Goal: Answer question/provide support: Share knowledge or assist other users

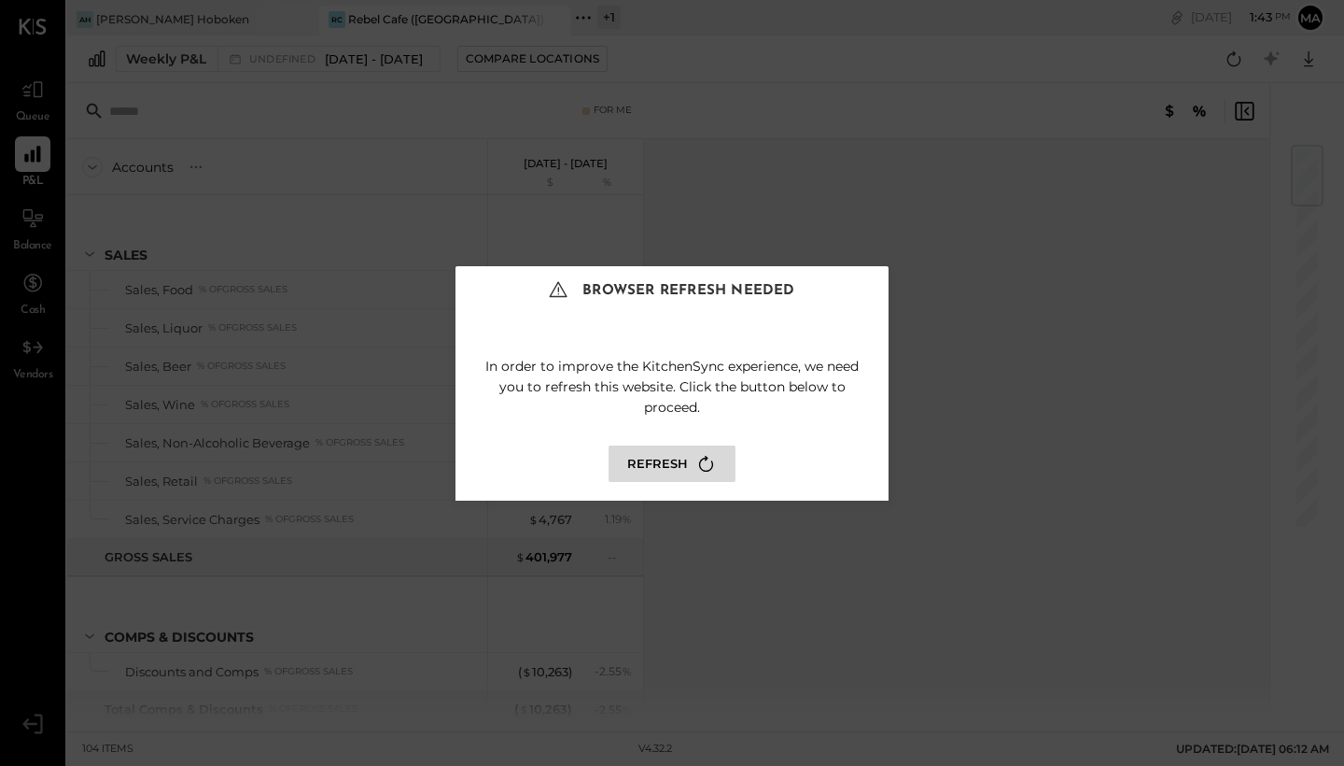
click at [697, 471] on icon at bounding box center [706, 463] width 25 height 25
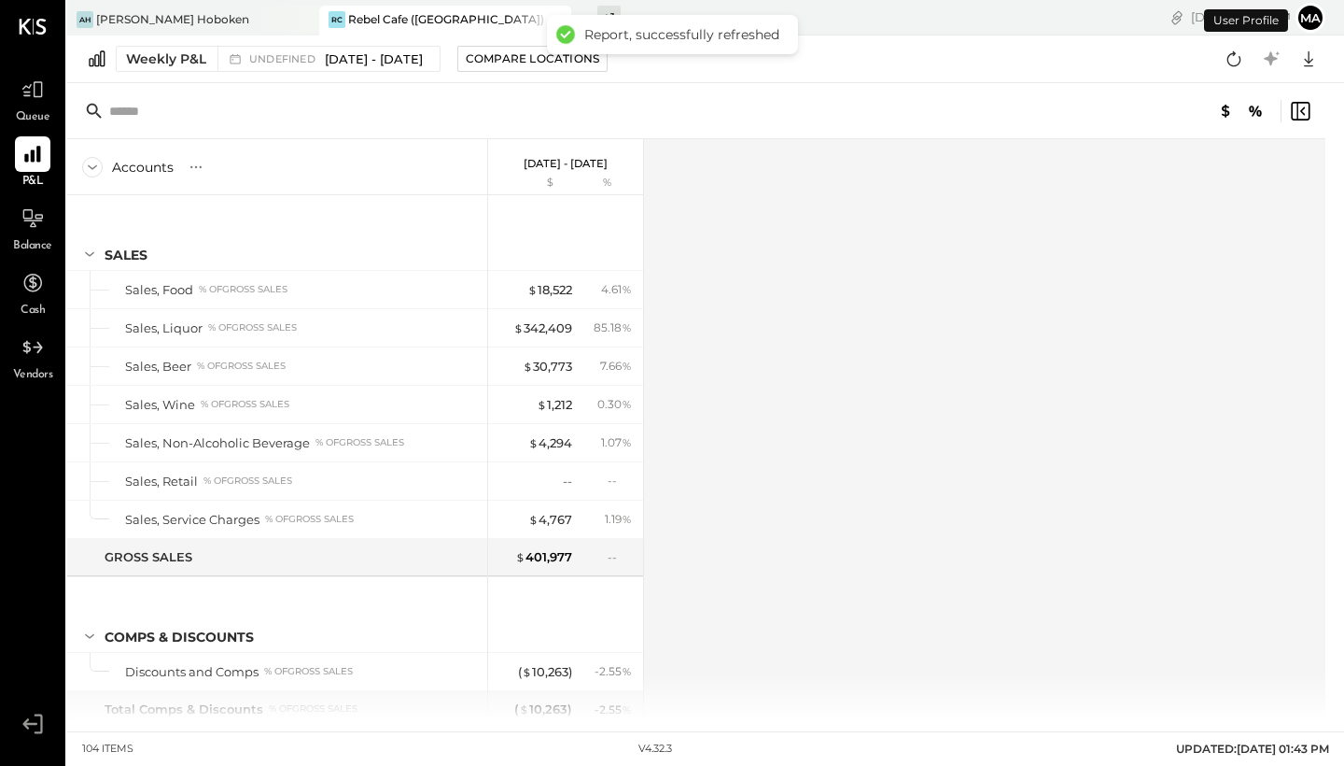
scroll to position [2719, 0]
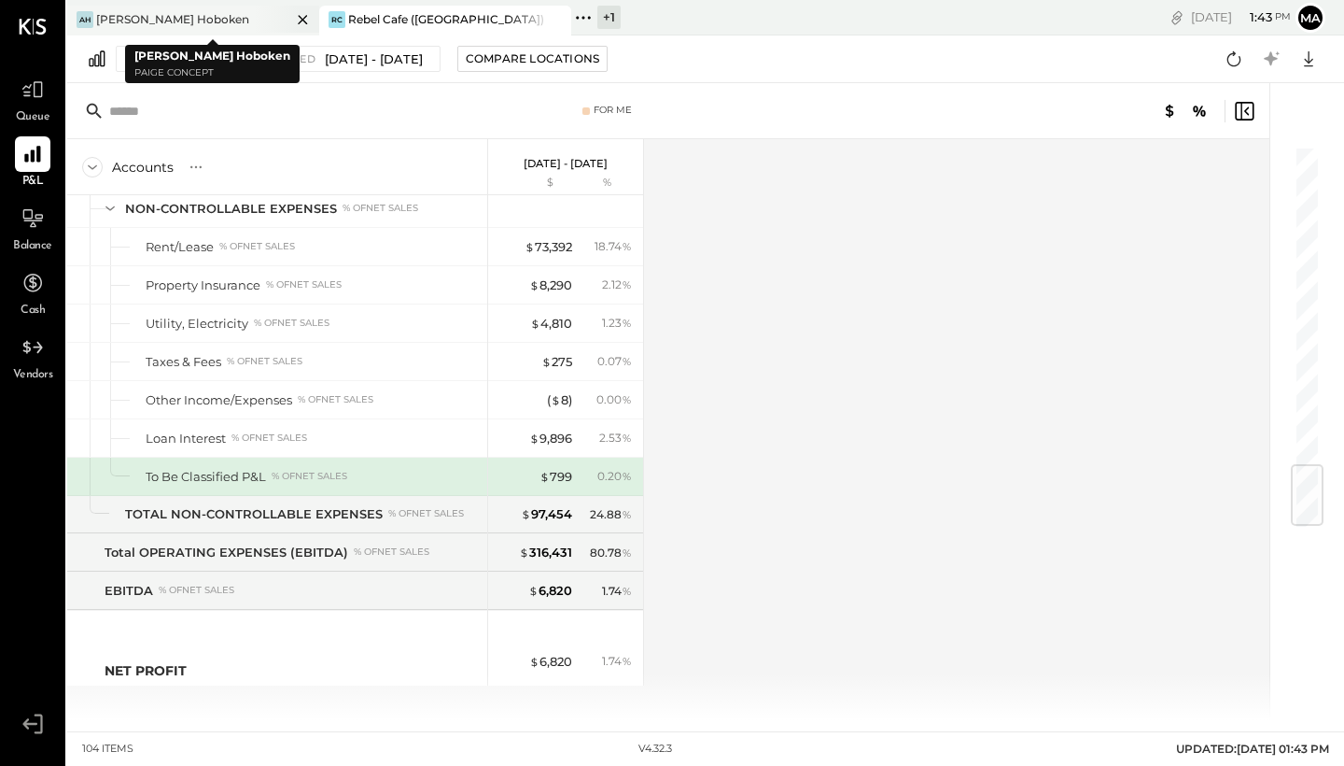
click at [175, 16] on div "[PERSON_NAME] Hoboken" at bounding box center [172, 19] width 153 height 16
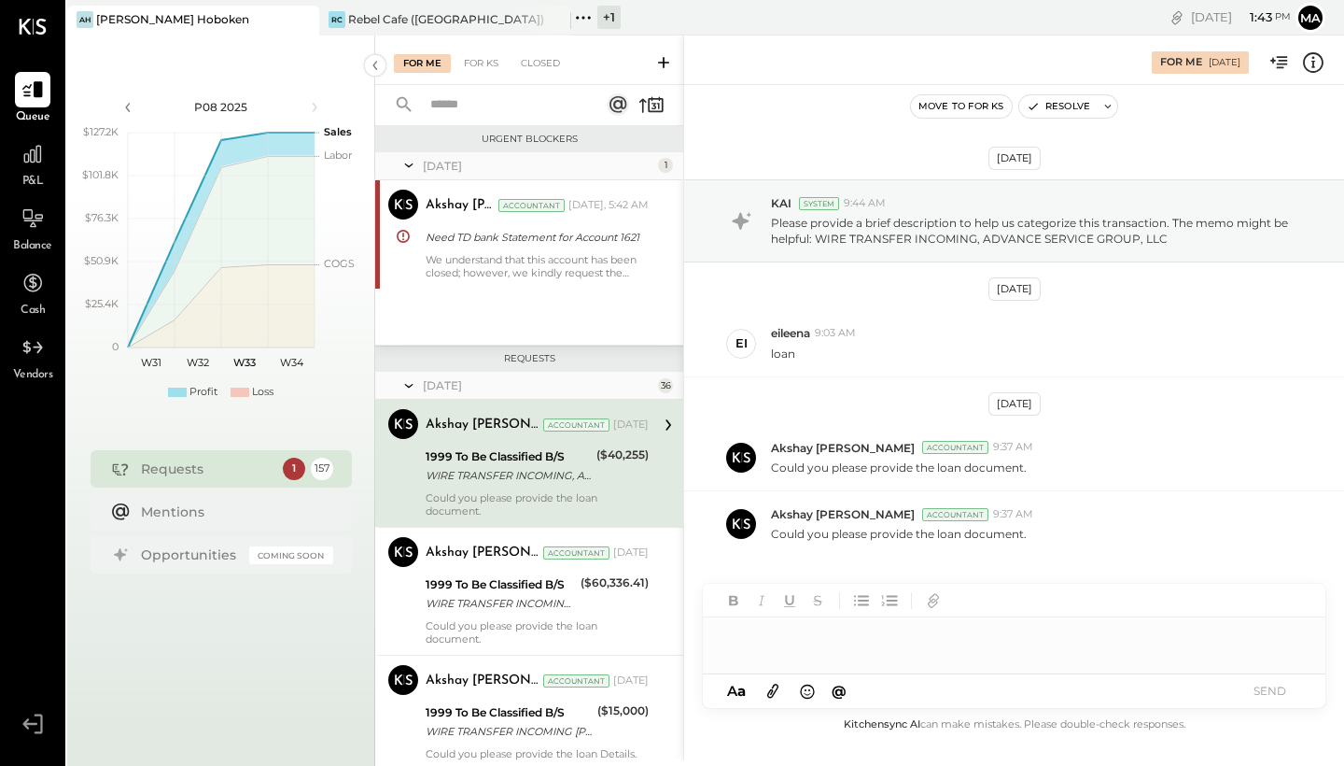
scroll to position [16, 0]
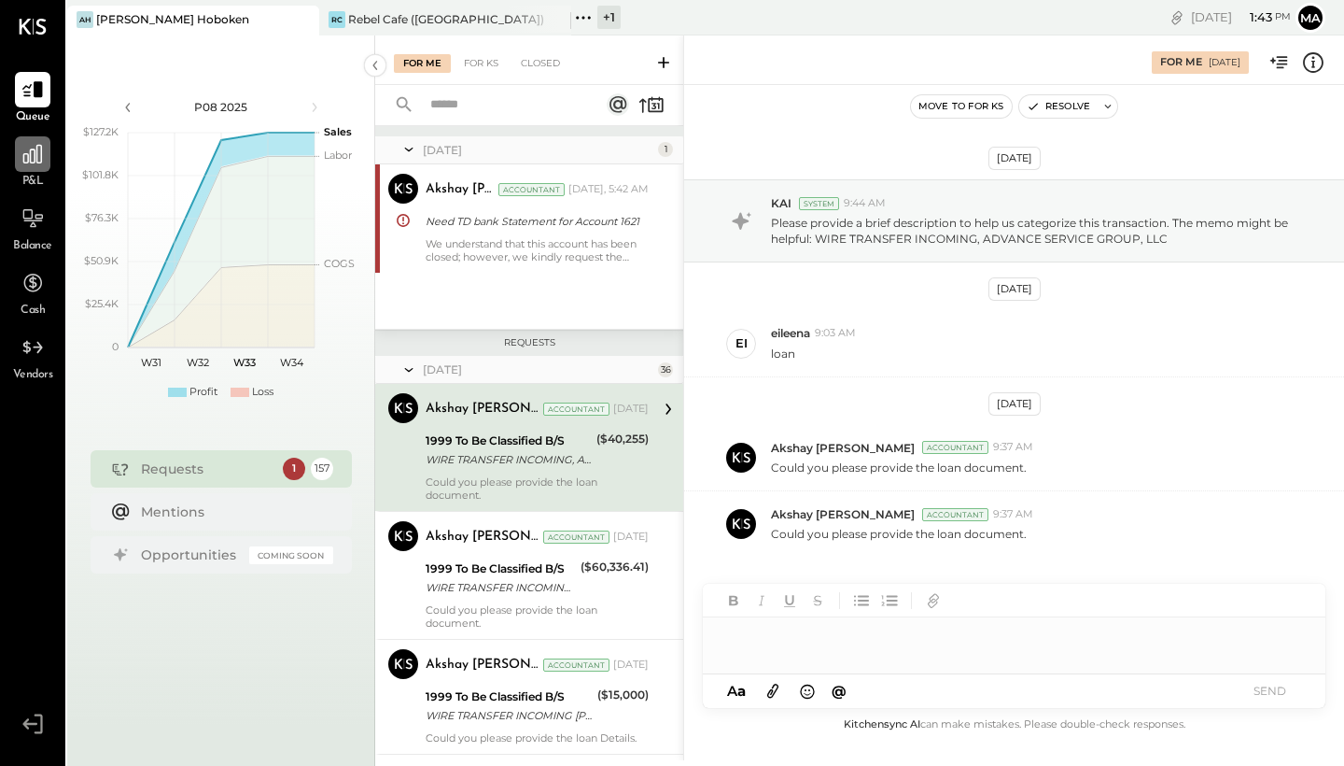
click at [27, 167] on div at bounding box center [32, 153] width 35 height 35
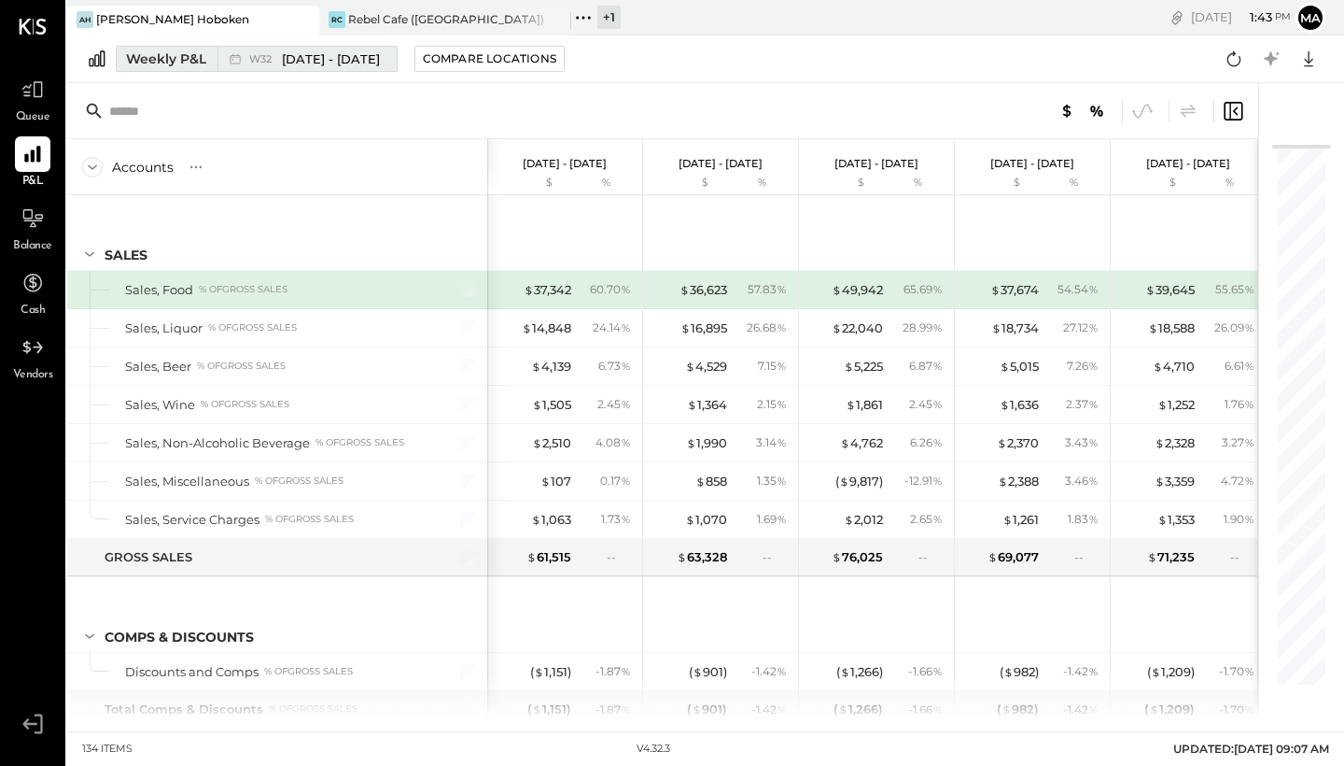
click at [347, 59] on span "[DATE] - [DATE]" at bounding box center [331, 59] width 98 height 18
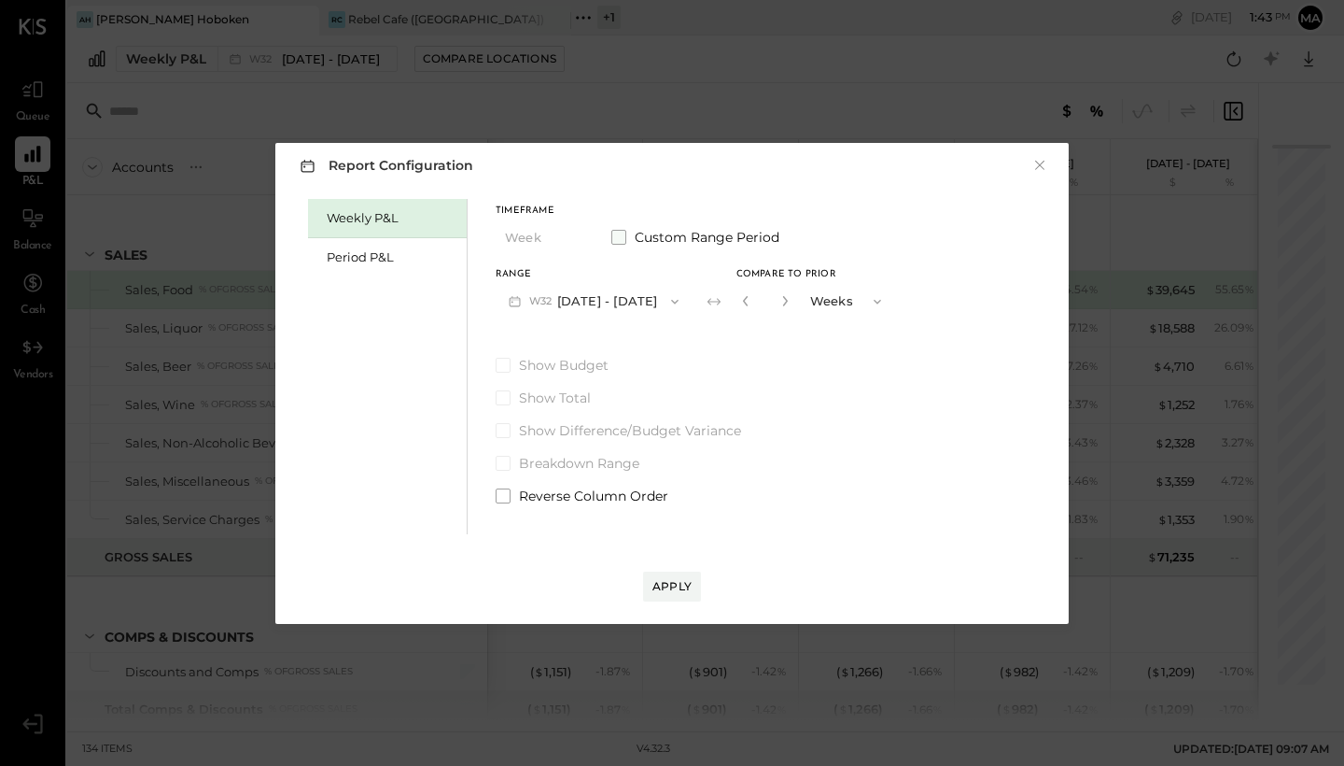
click at [623, 235] on span at bounding box center [618, 237] width 15 height 15
click at [524, 301] on icon "button" at bounding box center [515, 301] width 20 height 20
click at [845, 401] on div "Weekly P&L Period P&L Timeframe Week Custom Range Period Start Date [DATE] [DAT…" at bounding box center [672, 364] width 756 height 340
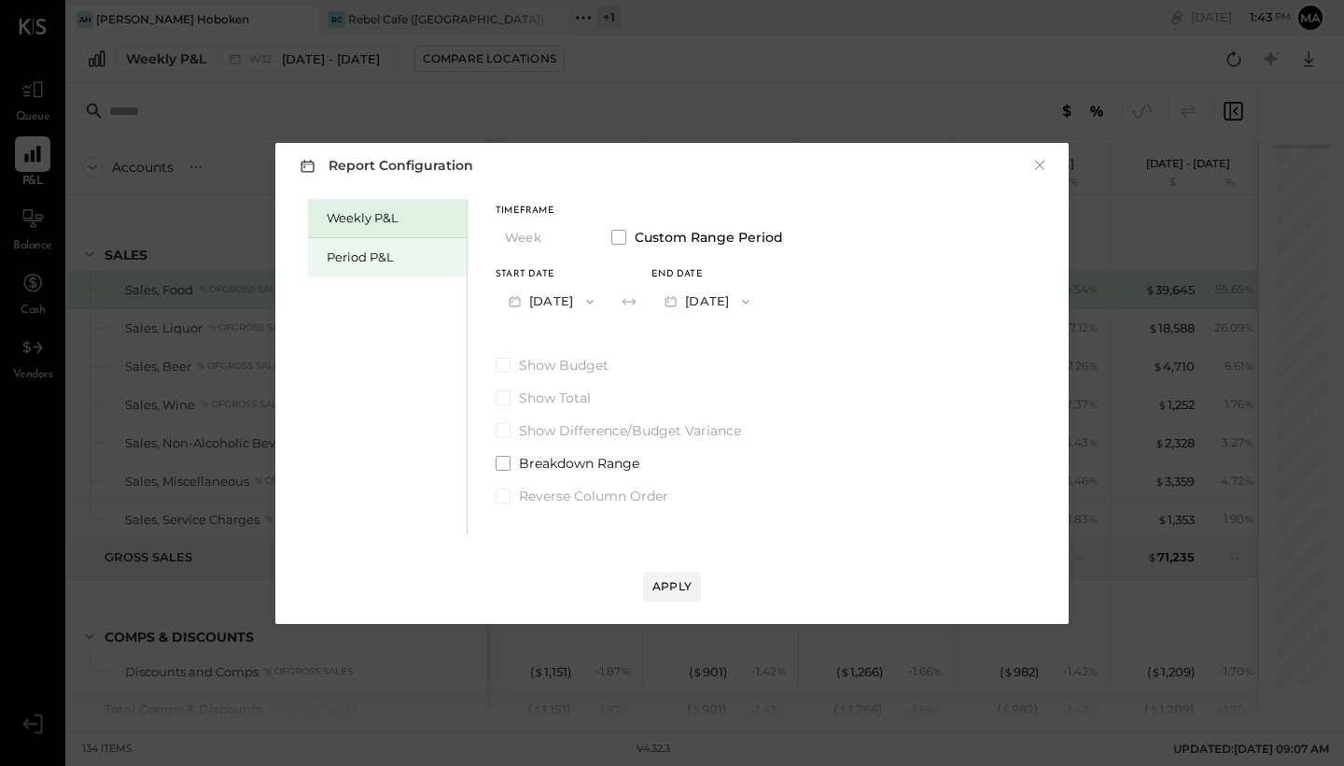
click at [388, 264] on div "Period P&L" at bounding box center [392, 257] width 131 height 18
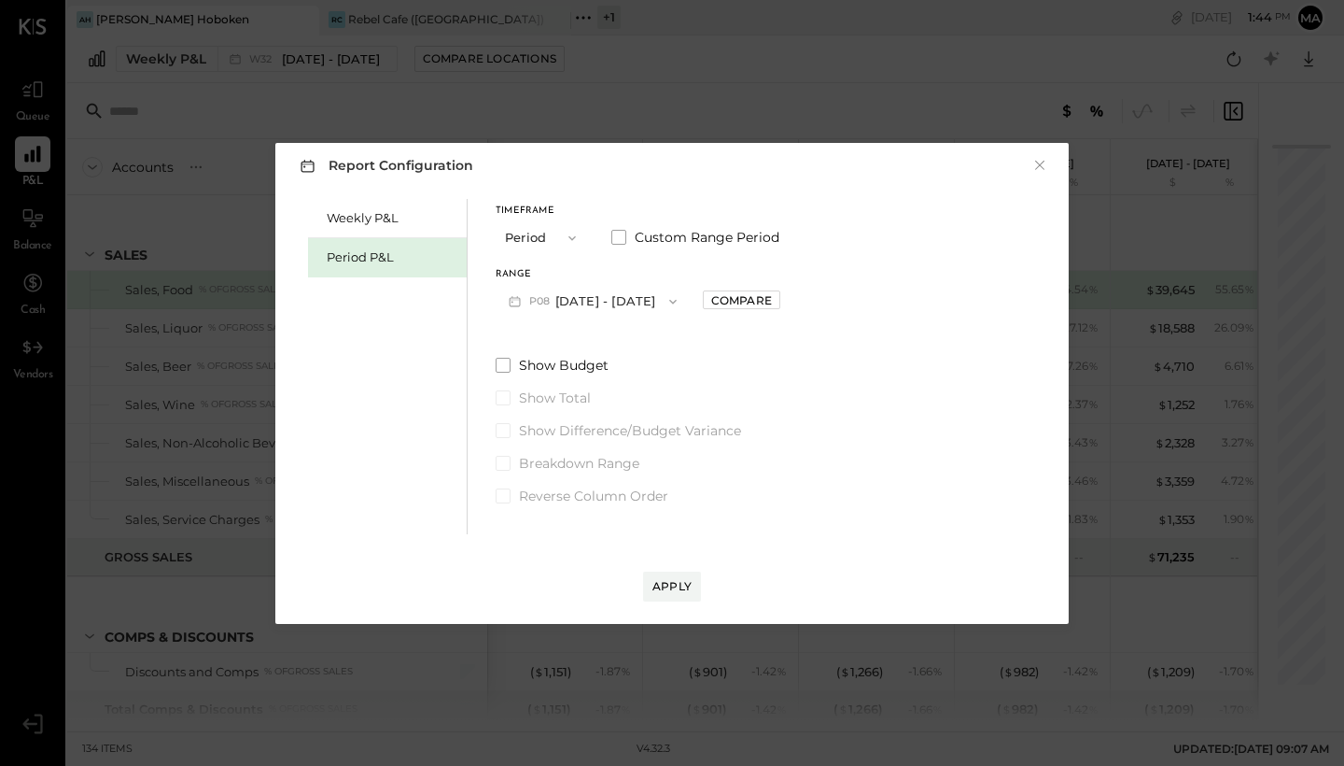
click at [555, 244] on button "Period" at bounding box center [542, 237] width 93 height 35
click at [545, 299] on div "YTD" at bounding box center [542, 305] width 91 height 34
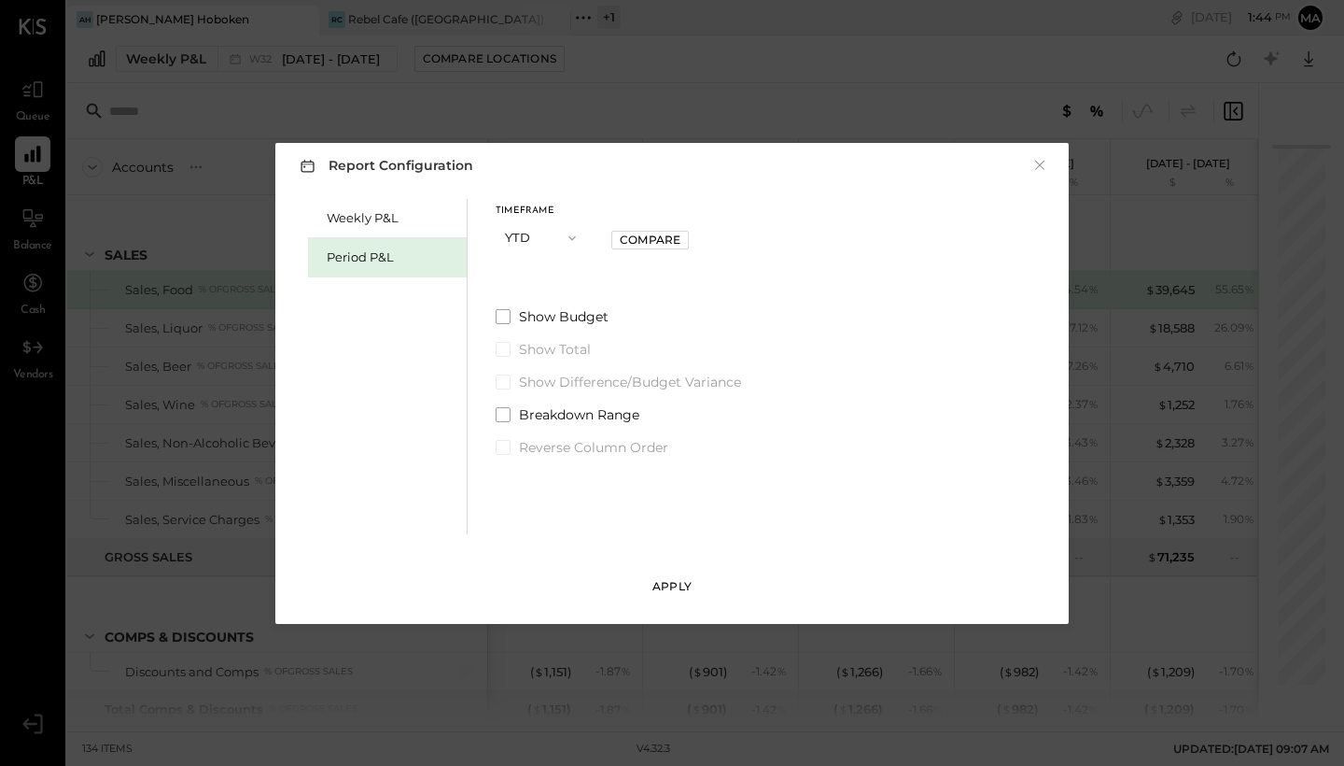
click at [661, 571] on button "Apply" at bounding box center [672, 586] width 58 height 30
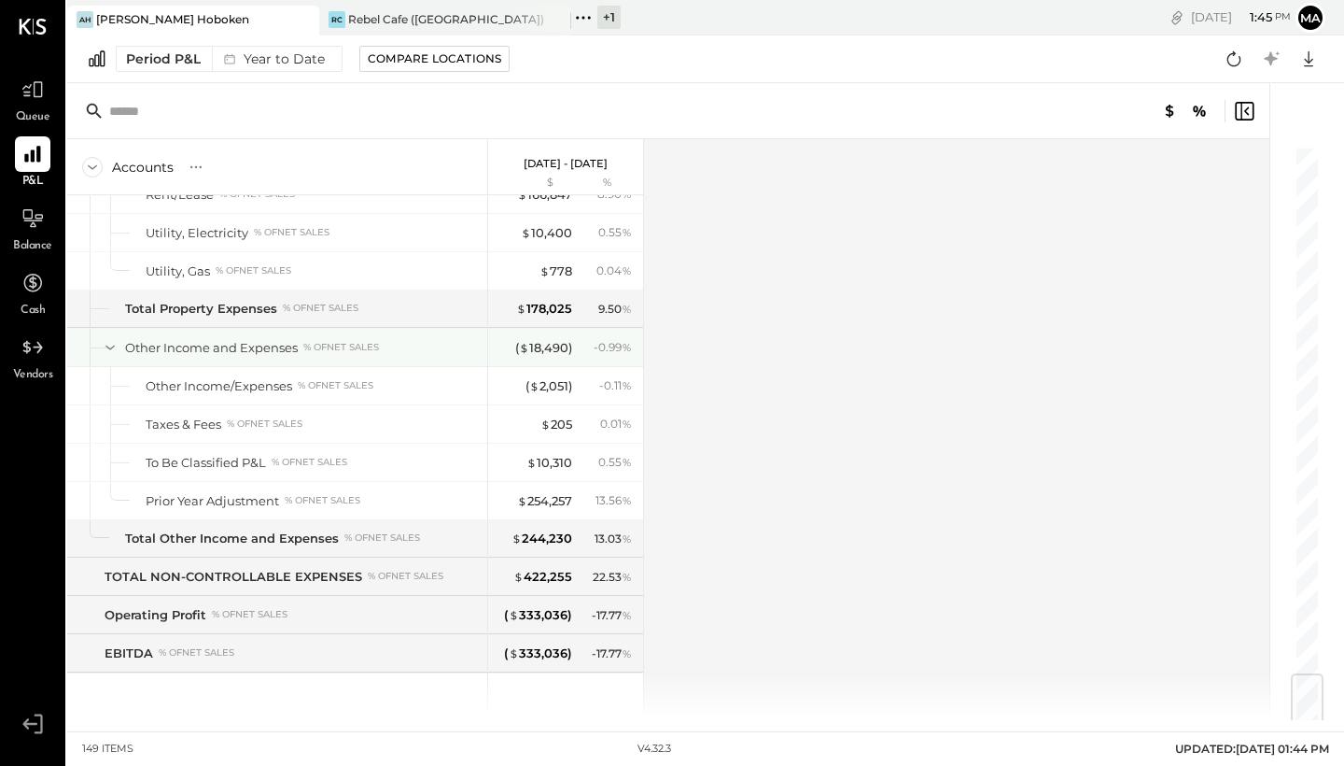
scroll to position [4490, 0]
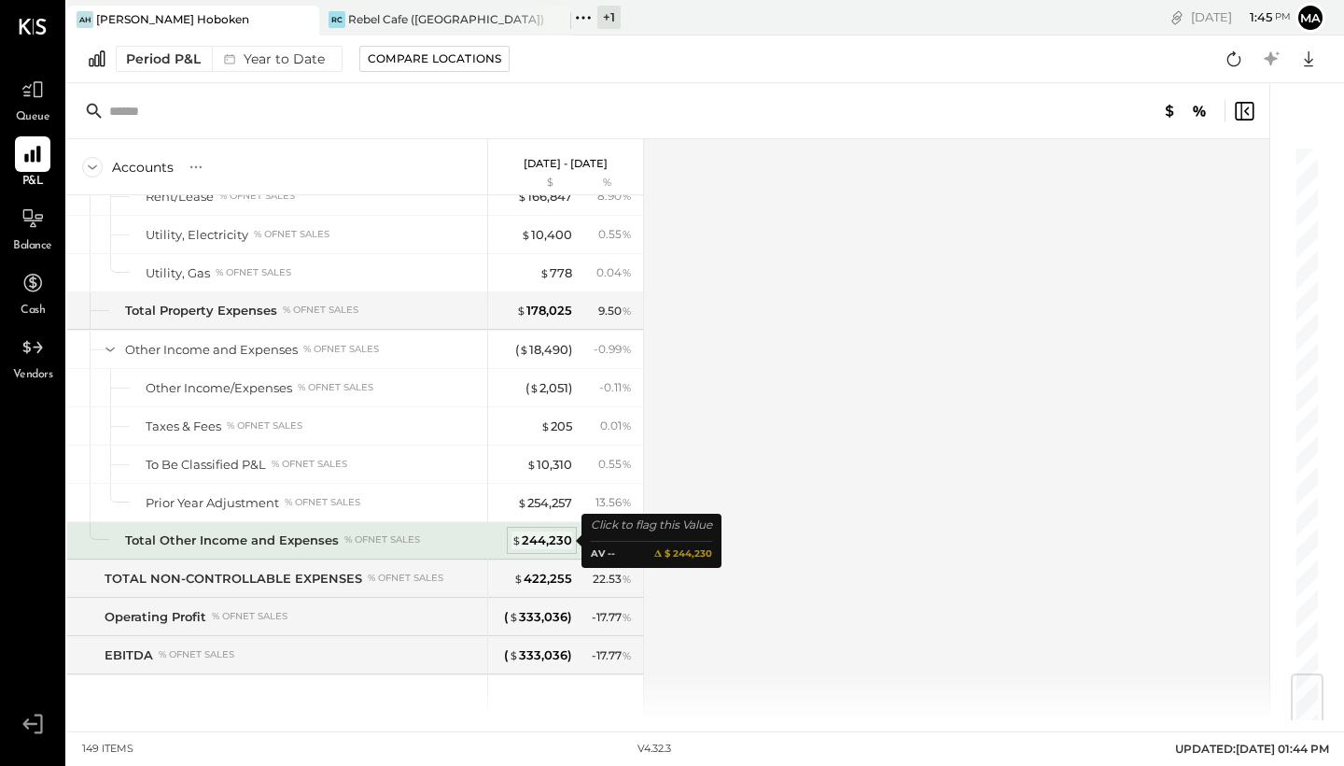
click at [536, 533] on div "$ 244,230" at bounding box center [542, 540] width 61 height 18
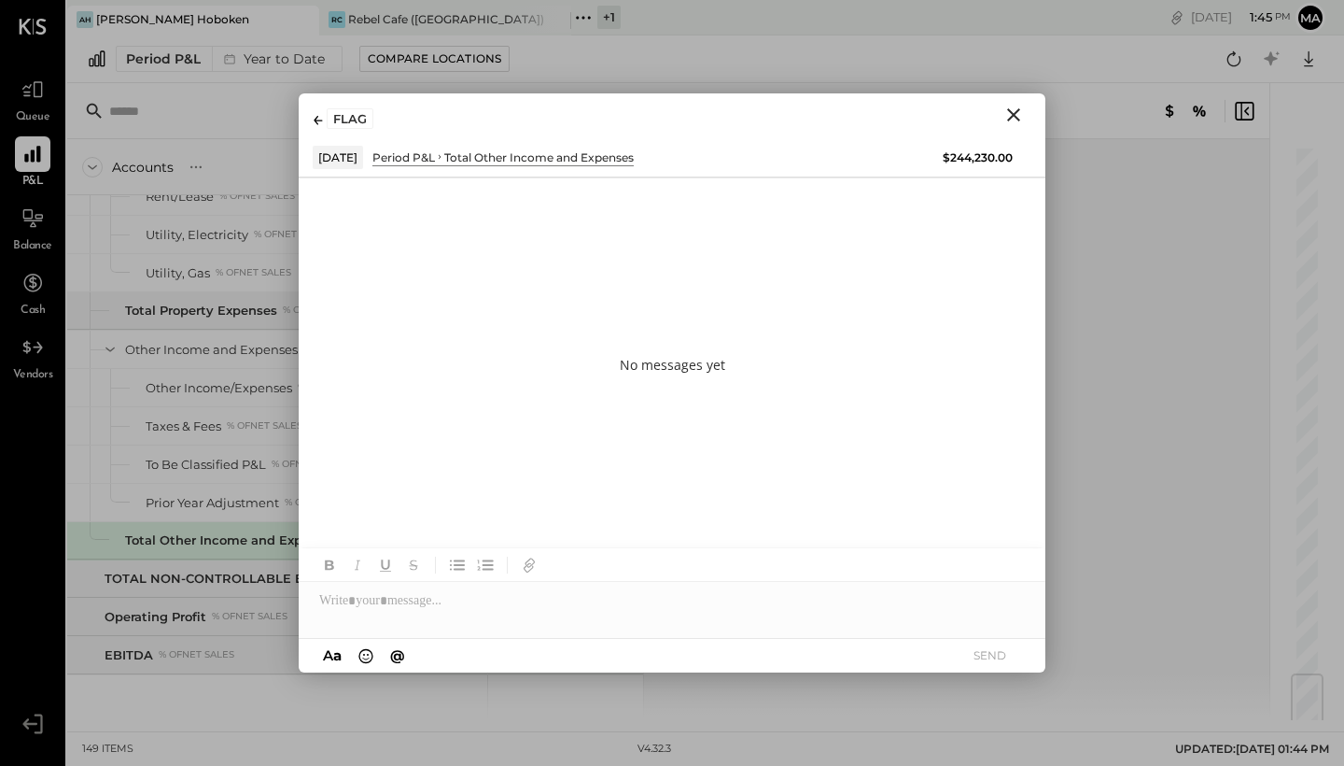
click at [1014, 112] on icon "Close" at bounding box center [1014, 115] width 22 height 22
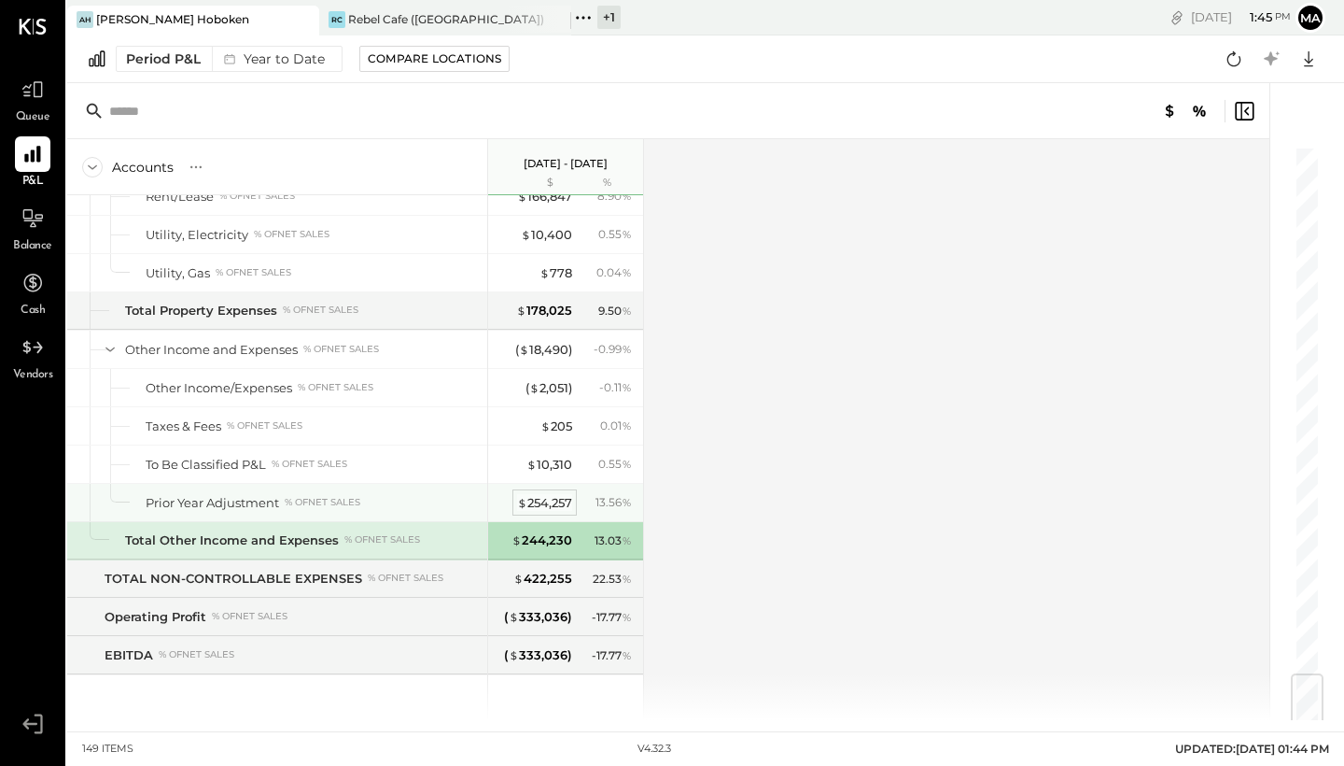
click at [536, 505] on div "$ 254,257" at bounding box center [544, 503] width 55 height 18
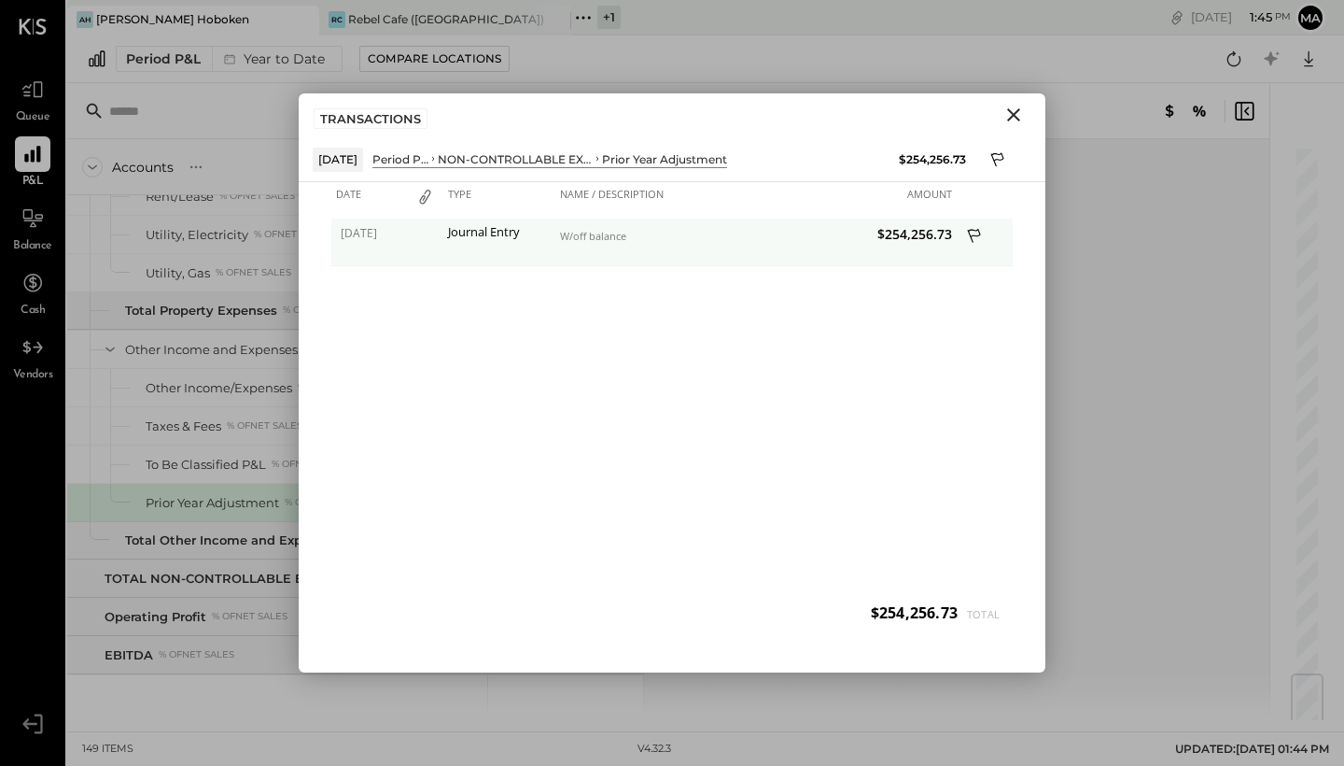
click at [573, 251] on div "W/off balance" at bounding box center [655, 242] width 201 height 47
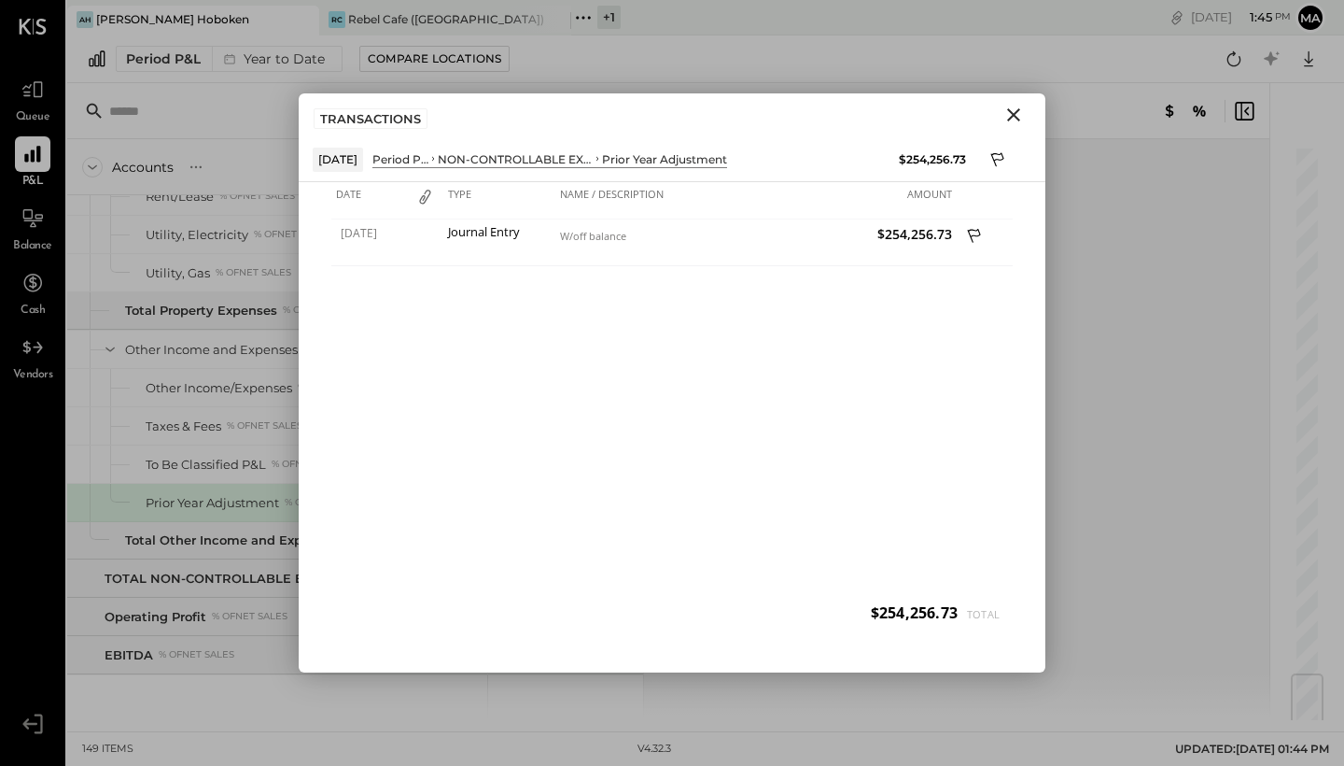
click at [1020, 113] on icon "Close" at bounding box center [1014, 115] width 22 height 22
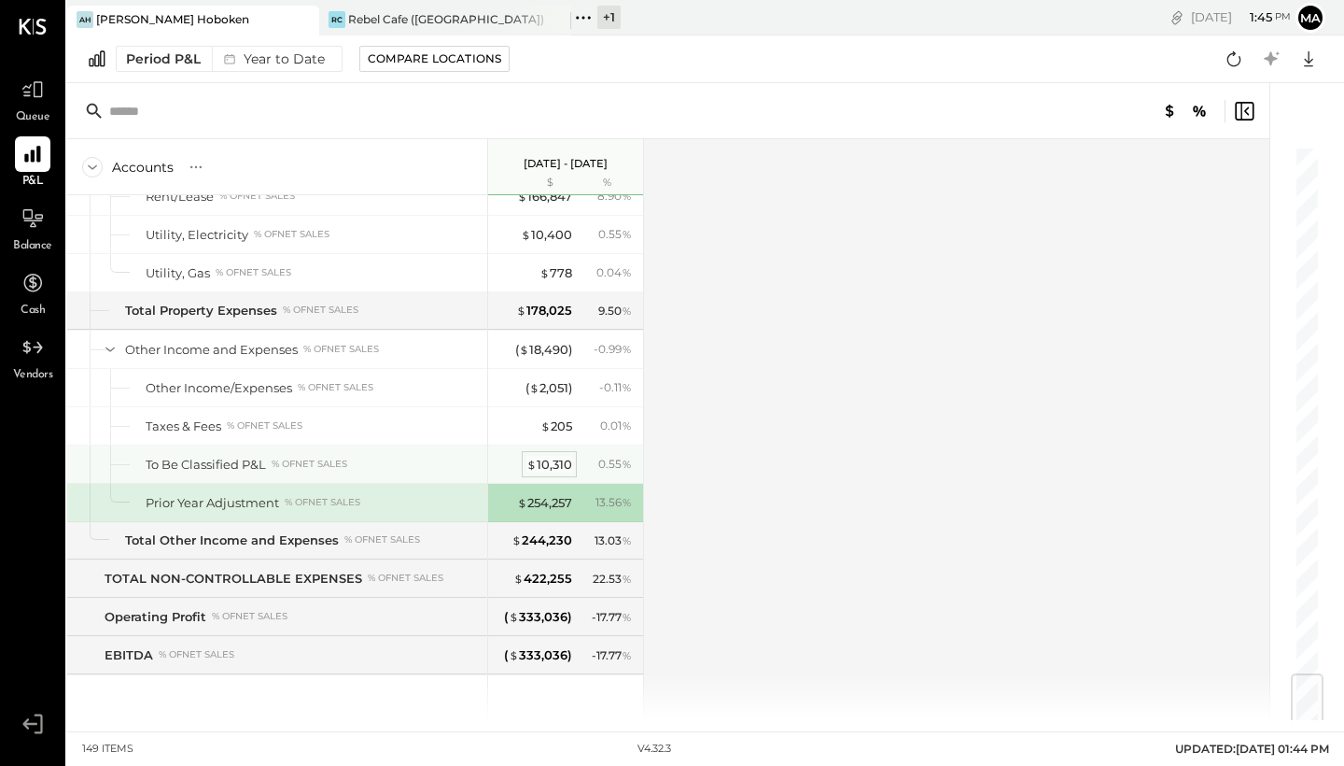
click at [553, 459] on div "$ 10,310" at bounding box center [550, 465] width 46 height 18
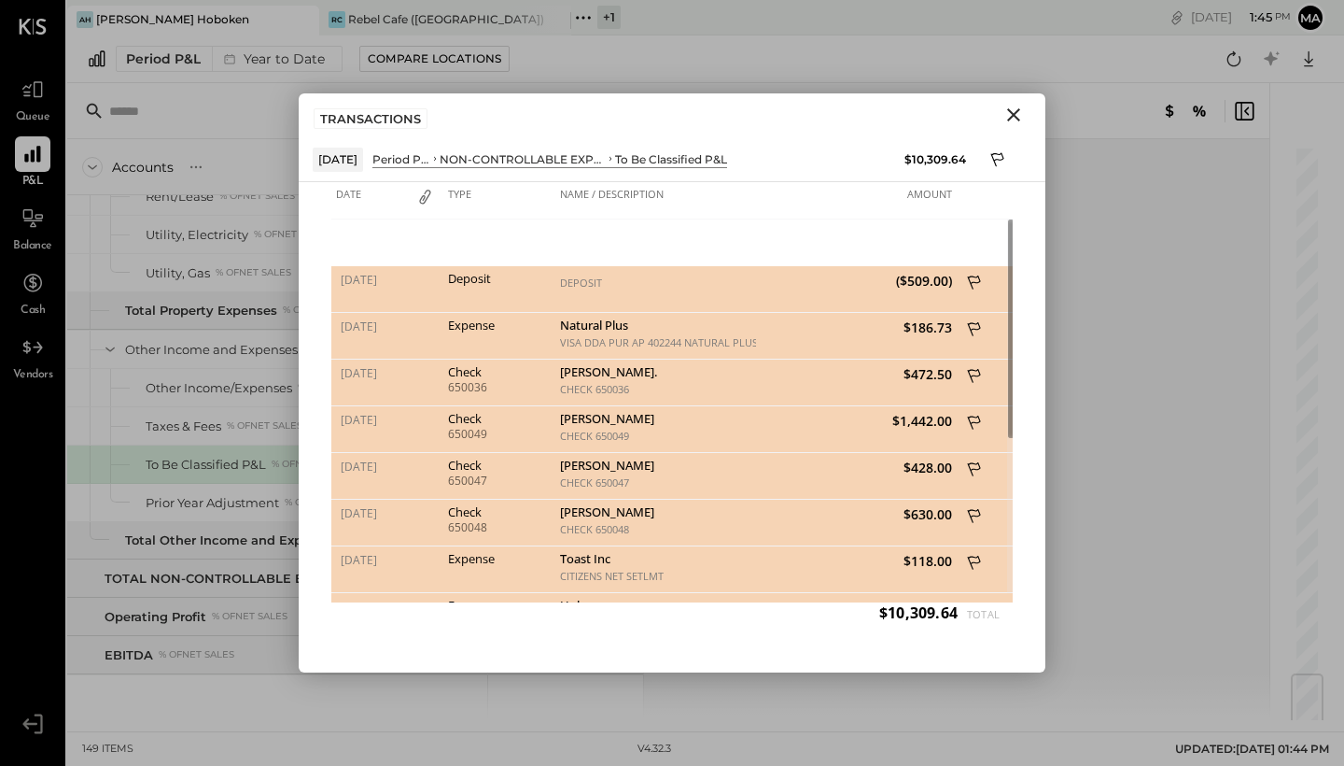
click at [966, 323] on button at bounding box center [976, 330] width 28 height 25
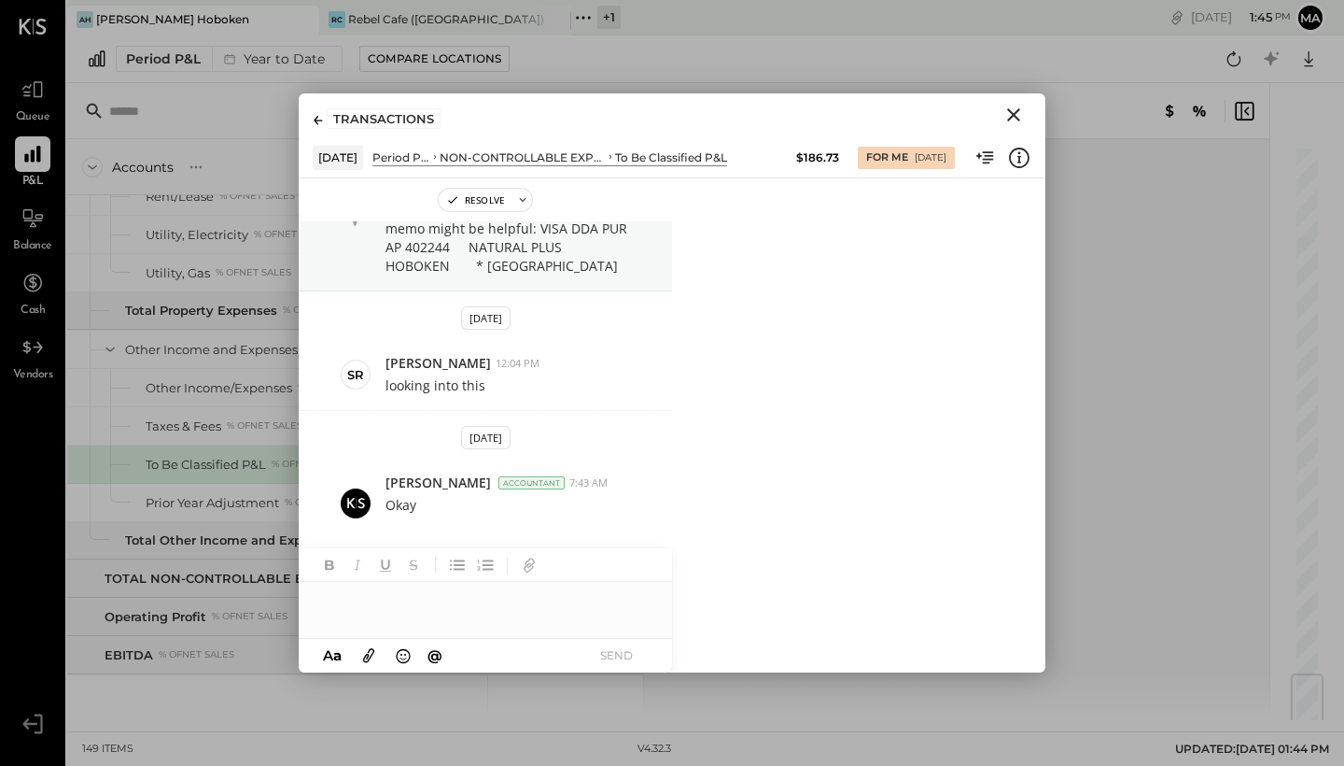
scroll to position [69, 0]
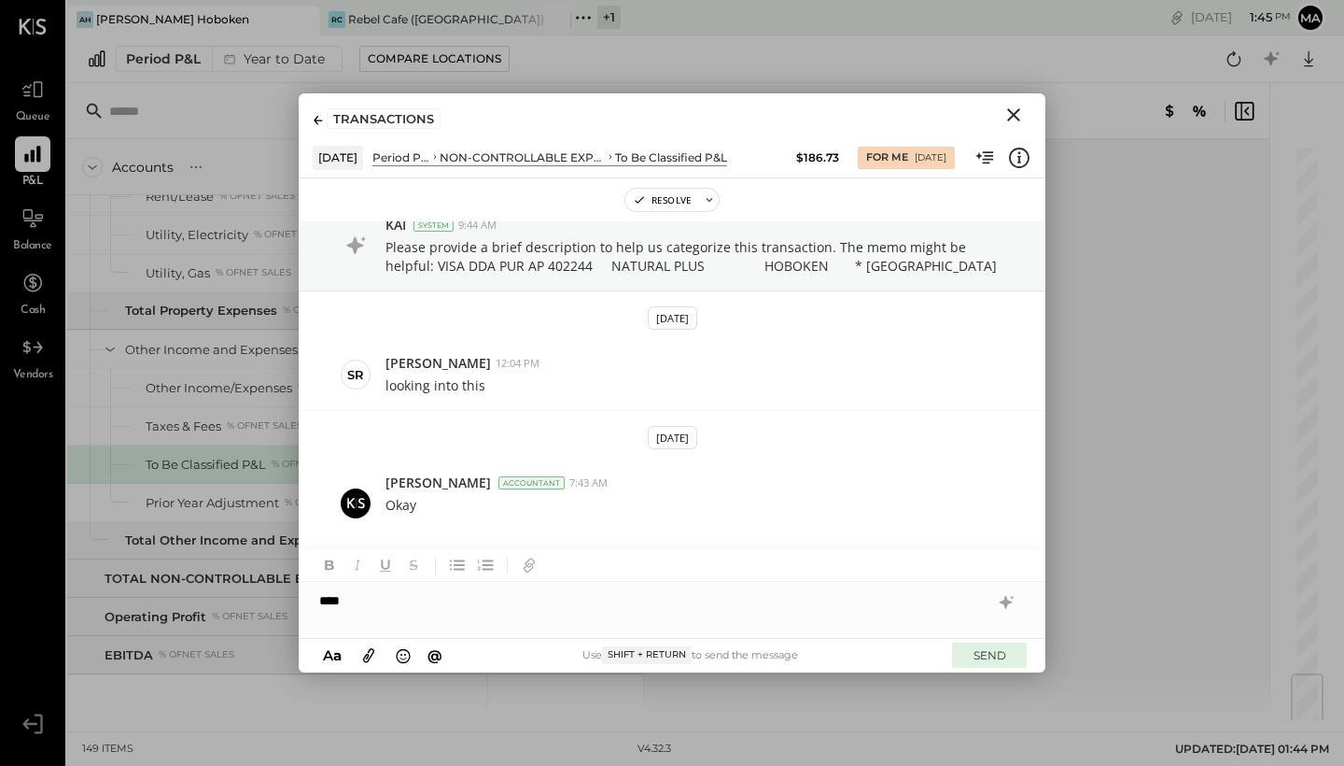
click at [994, 662] on button "SEND" at bounding box center [989, 654] width 75 height 25
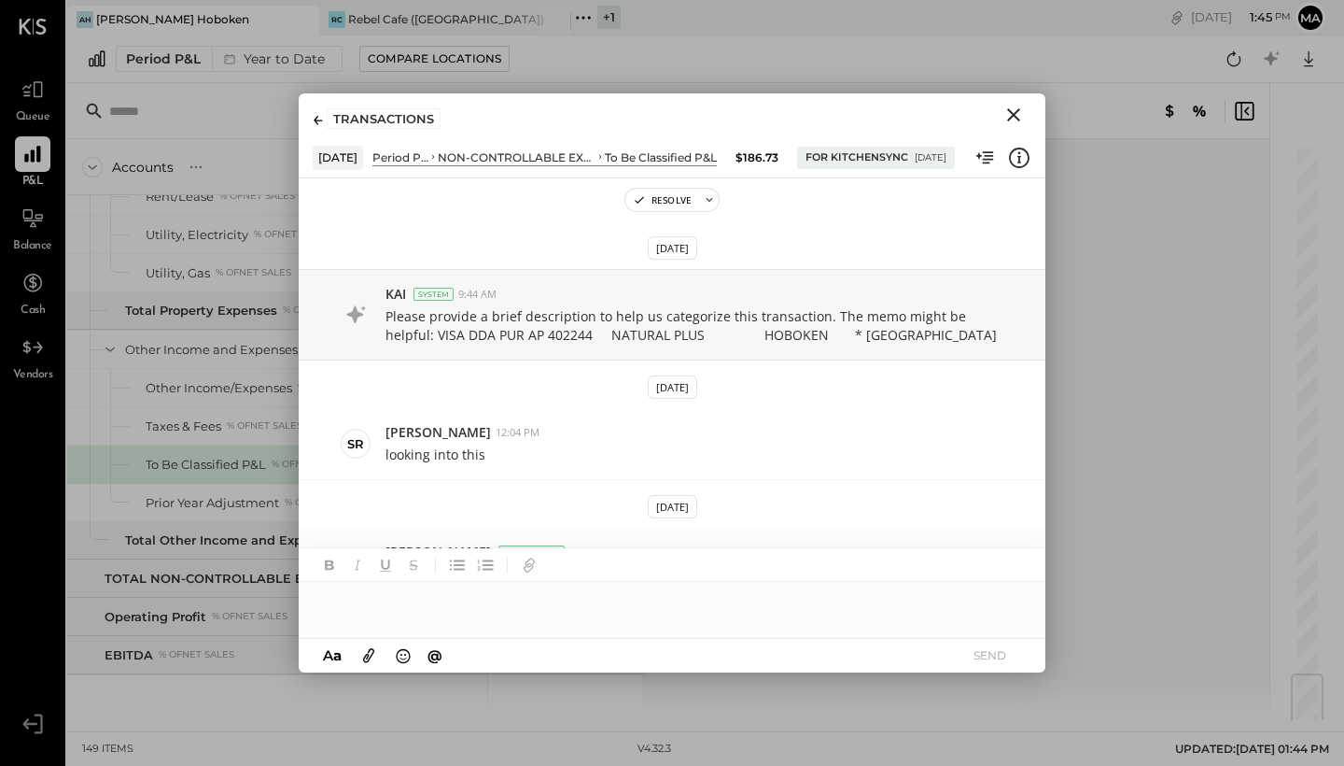
scroll to position [0, 0]
click at [693, 196] on button "Resolve" at bounding box center [662, 200] width 74 height 22
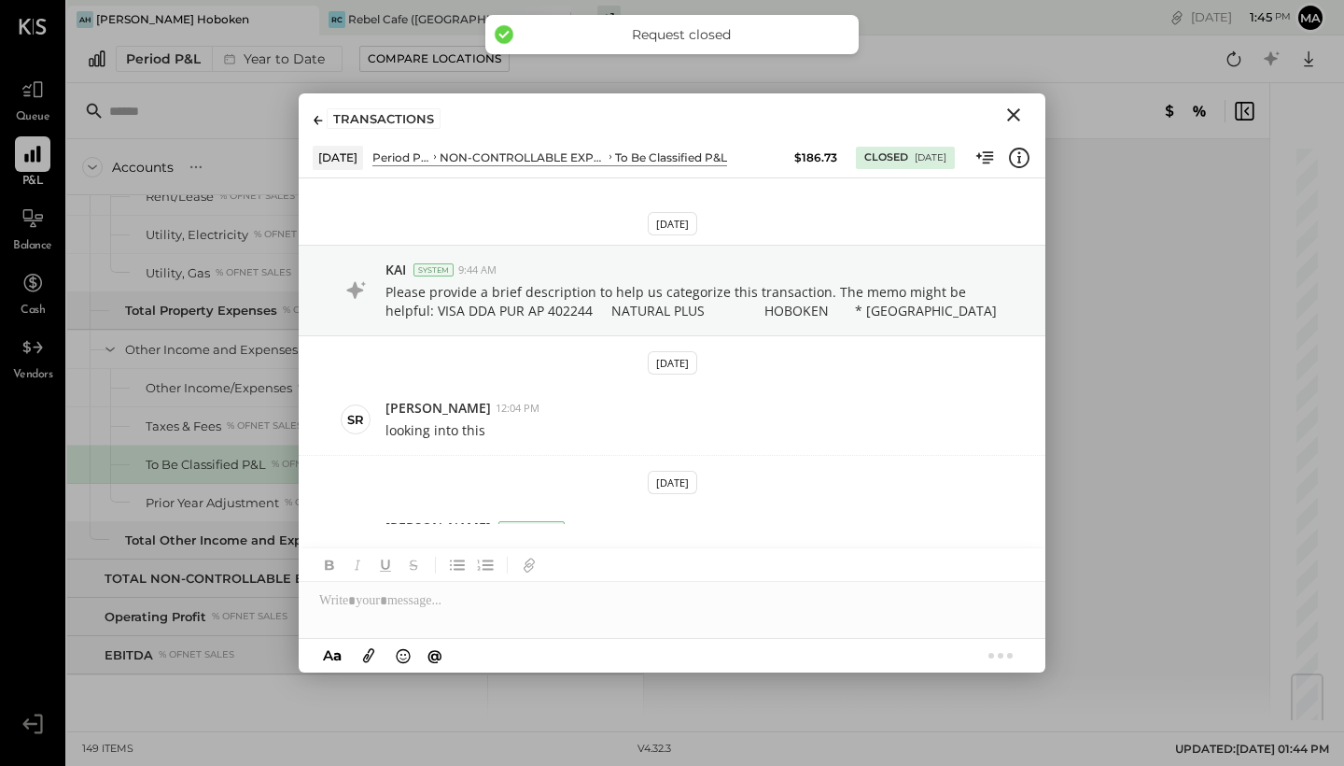
scroll to position [217, 0]
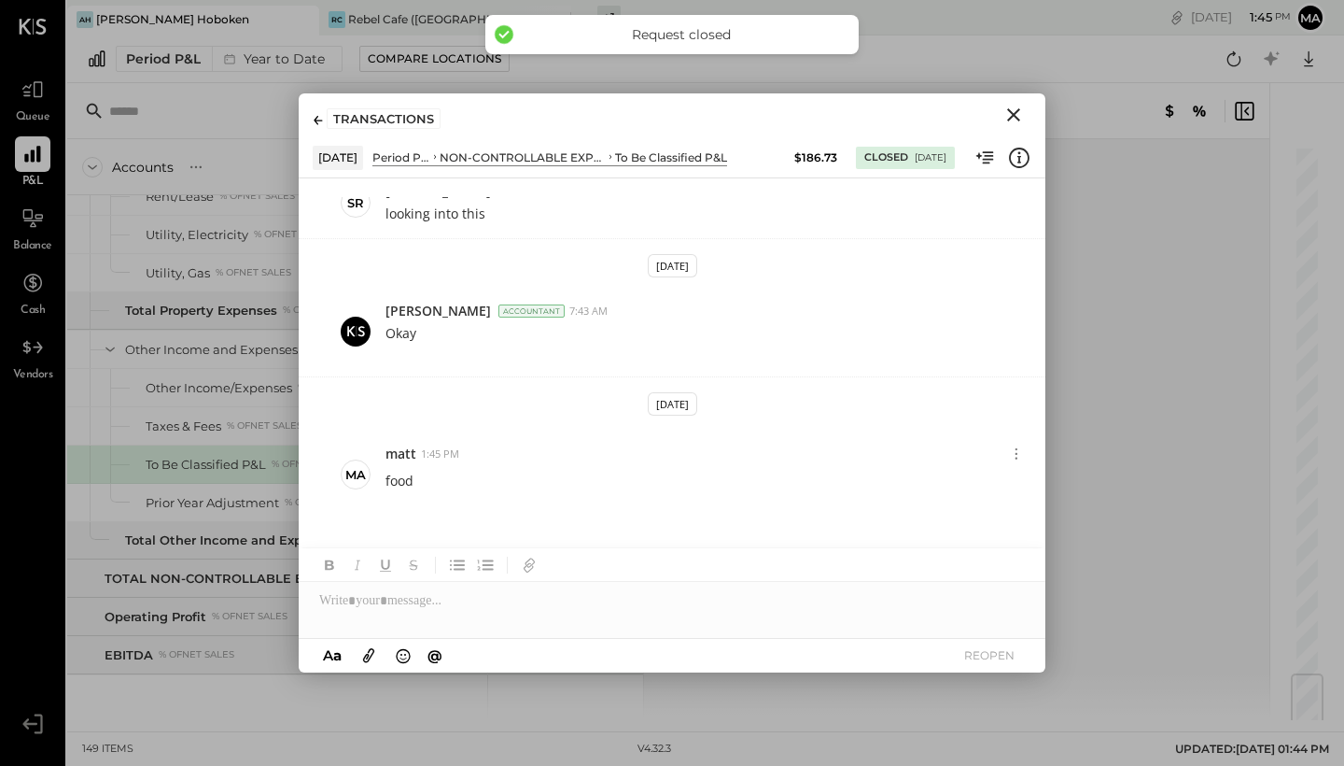
click at [1010, 117] on icon "Close" at bounding box center [1014, 115] width 22 height 22
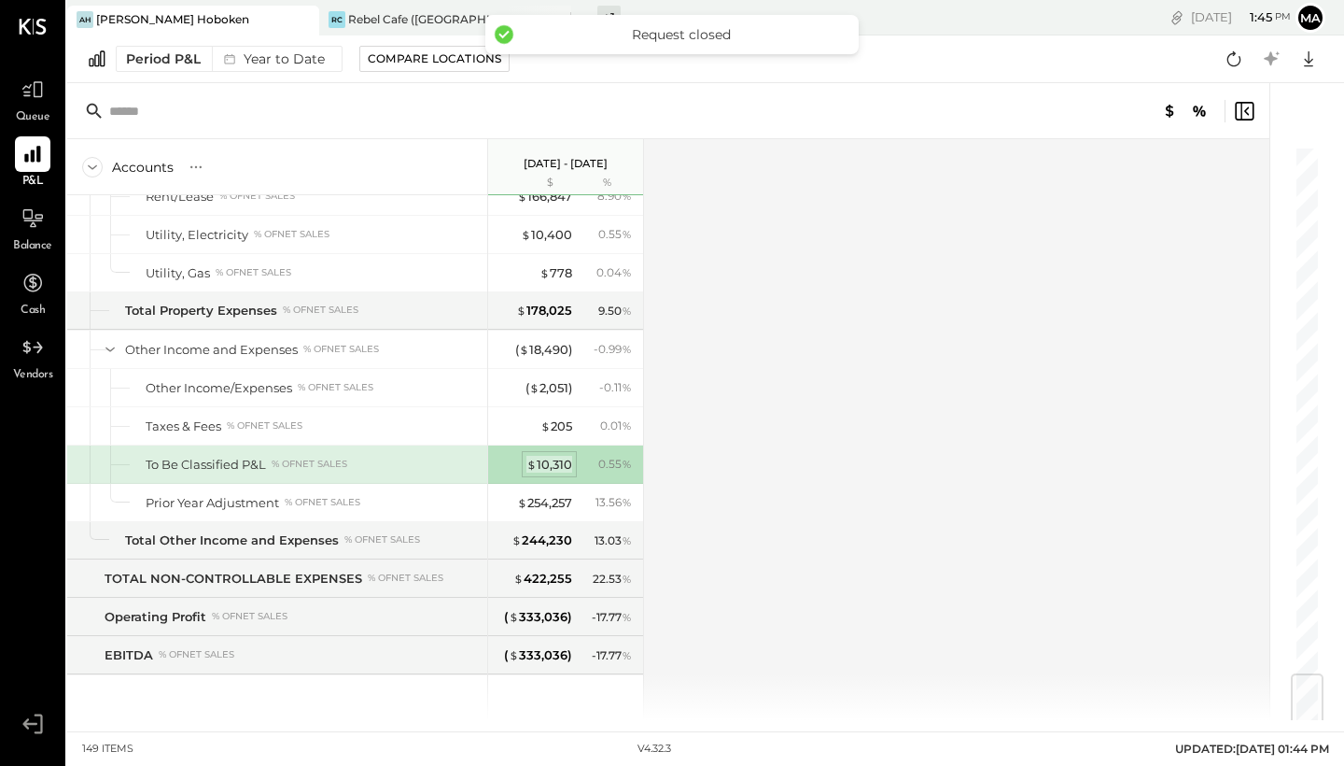
click at [547, 461] on div "$ 10,310" at bounding box center [550, 465] width 46 height 18
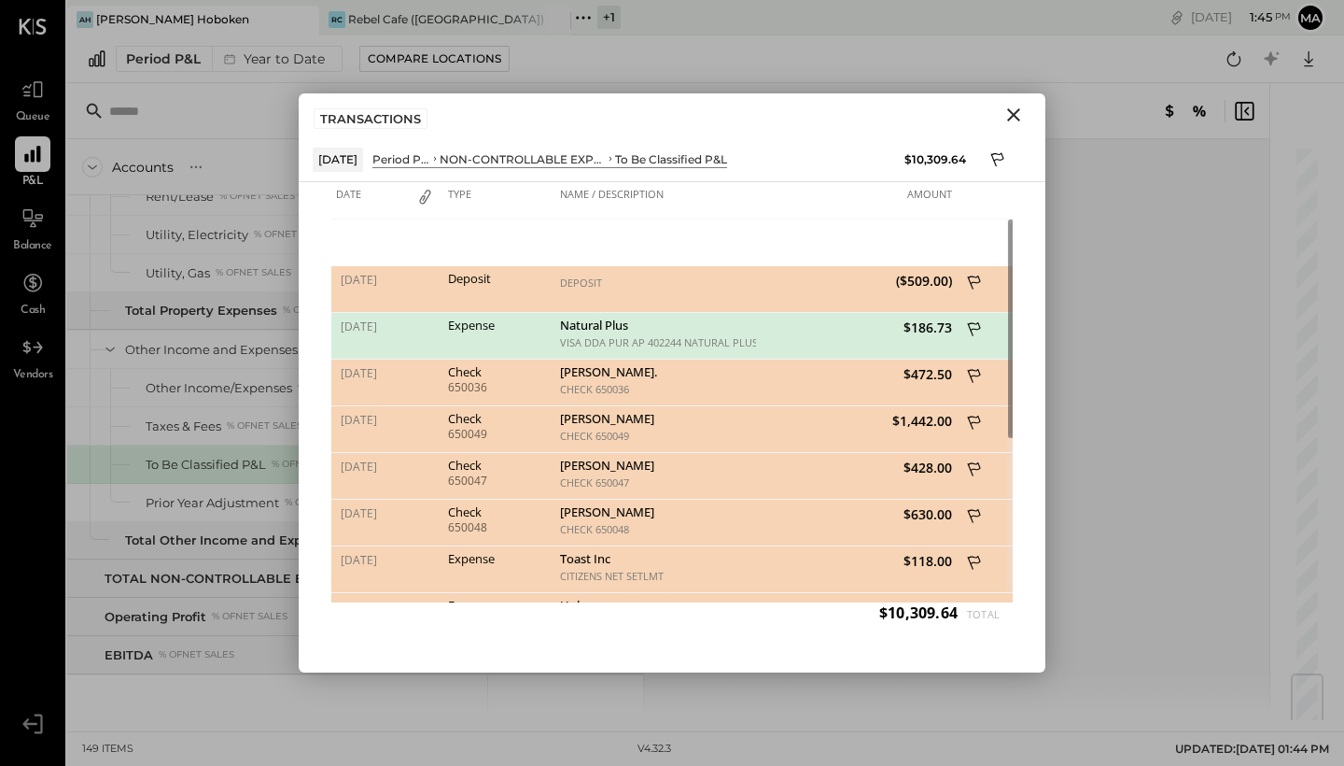
click at [977, 322] on icon at bounding box center [975, 330] width 17 height 23
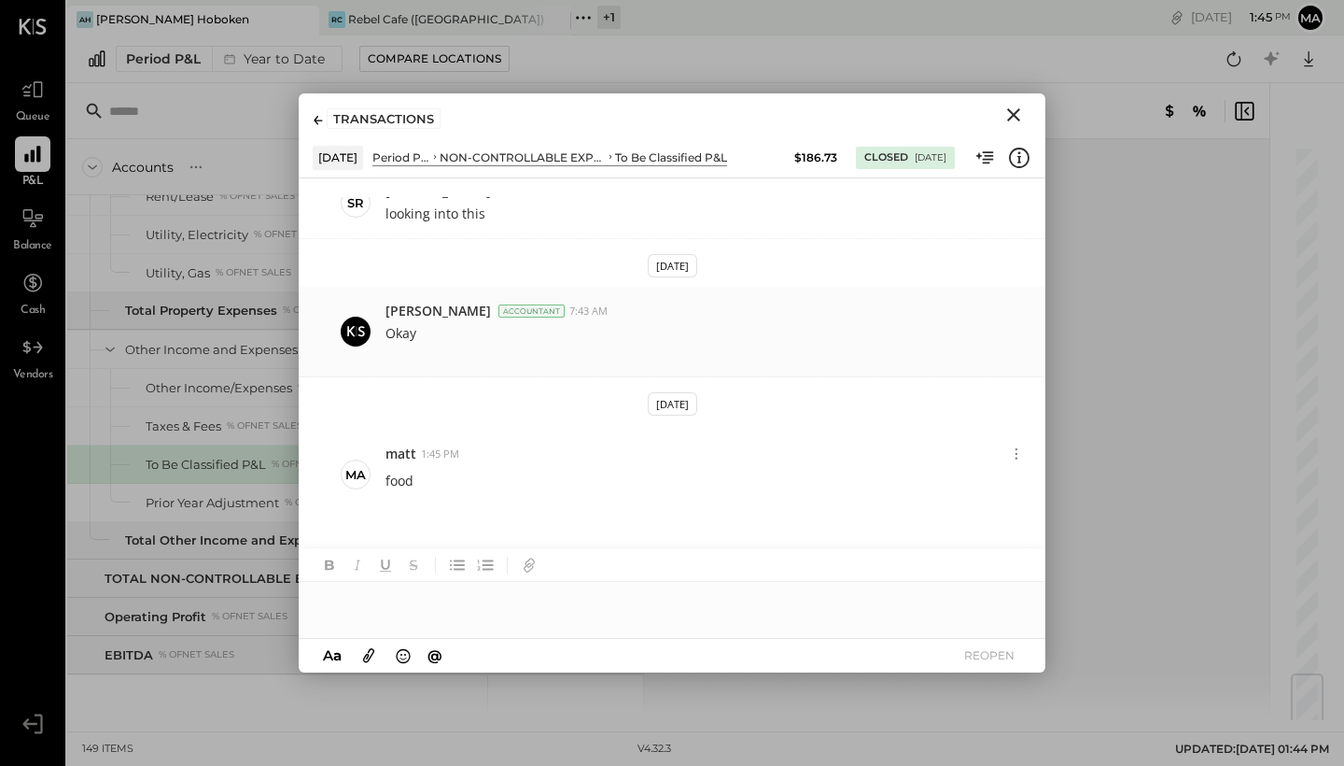
scroll to position [217, 0]
click at [1006, 659] on button "REOPEN" at bounding box center [989, 654] width 75 height 25
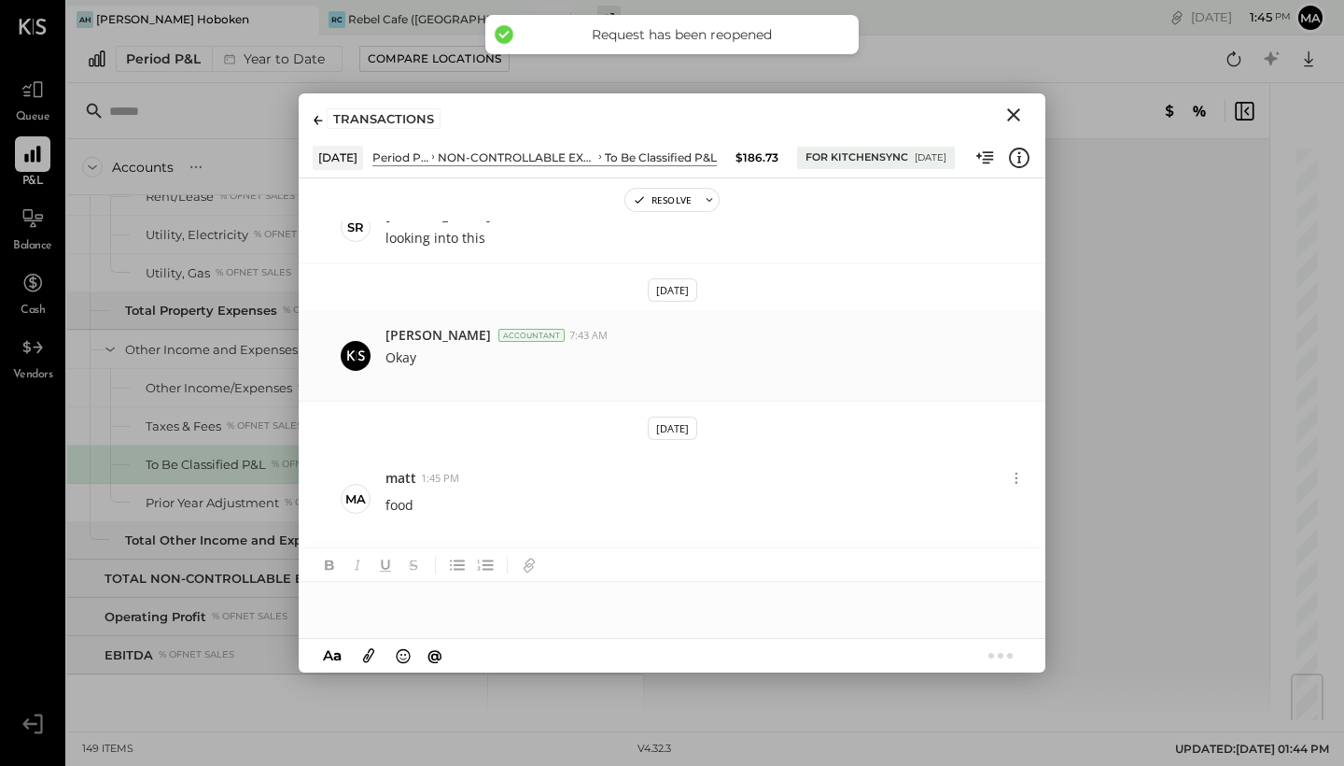
scroll to position [316, 0]
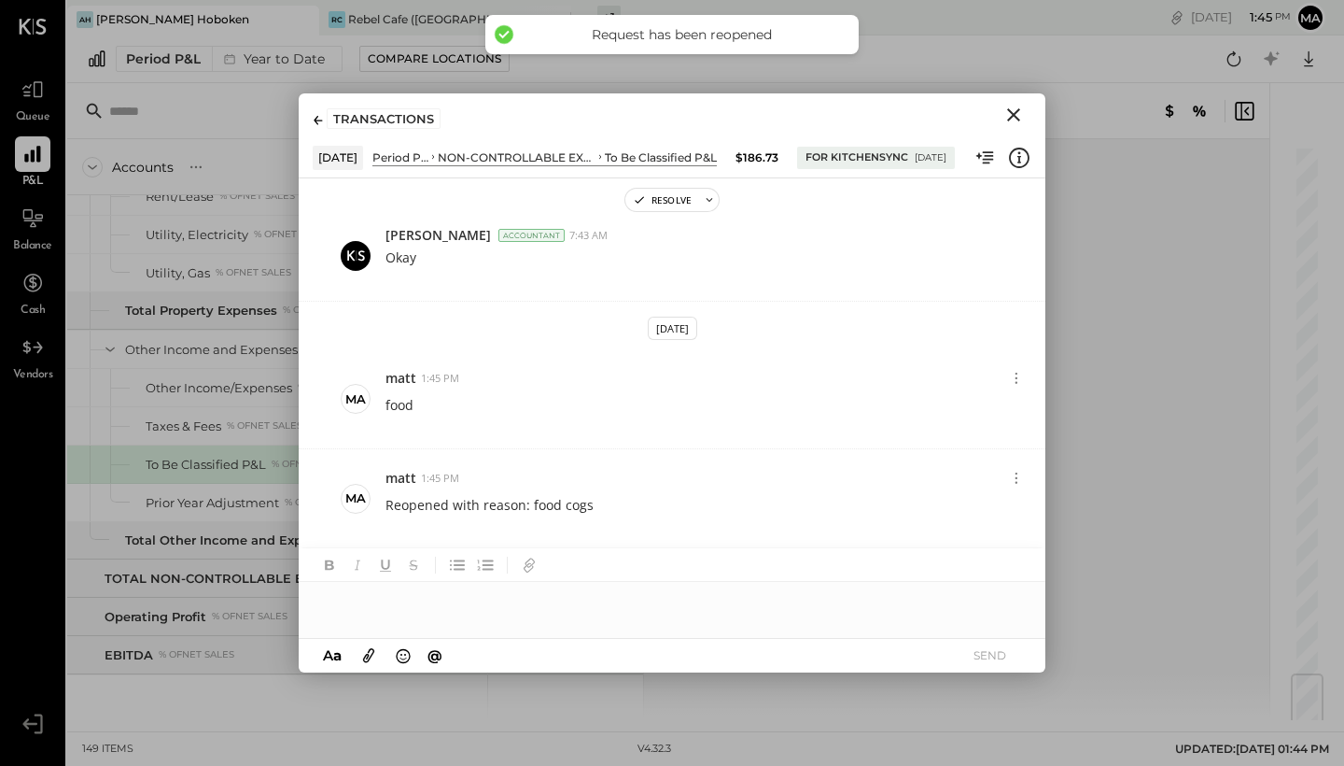
click at [1013, 108] on icon "Close" at bounding box center [1014, 115] width 22 height 22
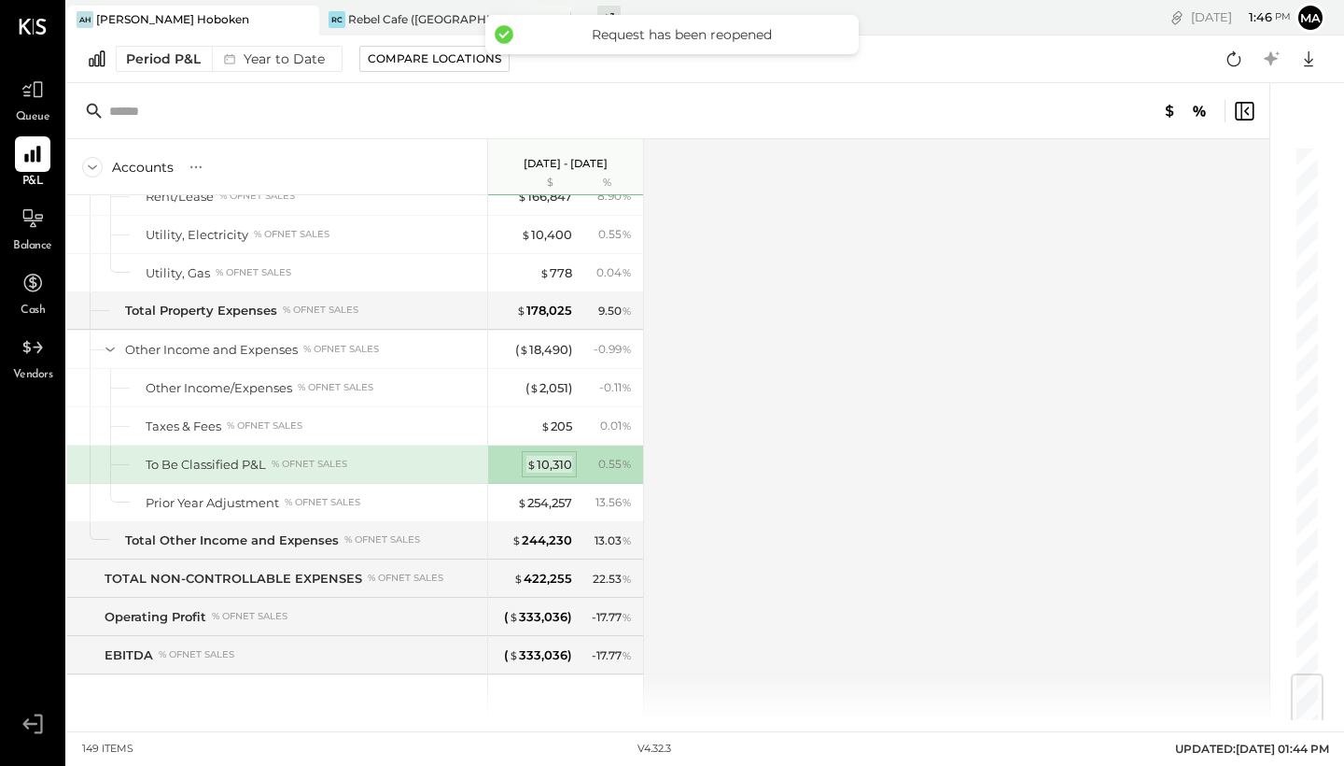
click at [549, 461] on div "$ 10,310" at bounding box center [550, 465] width 46 height 18
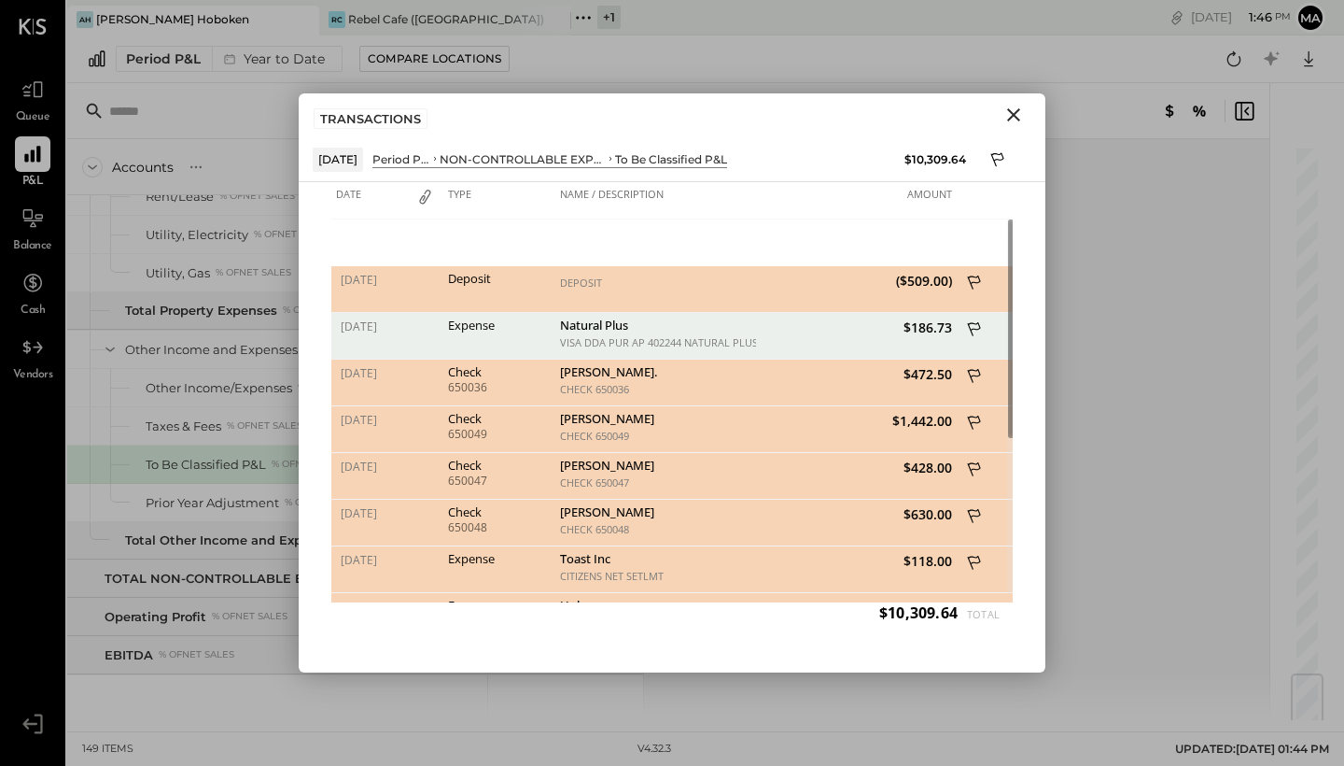
click at [968, 372] on icon at bounding box center [974, 376] width 13 height 14
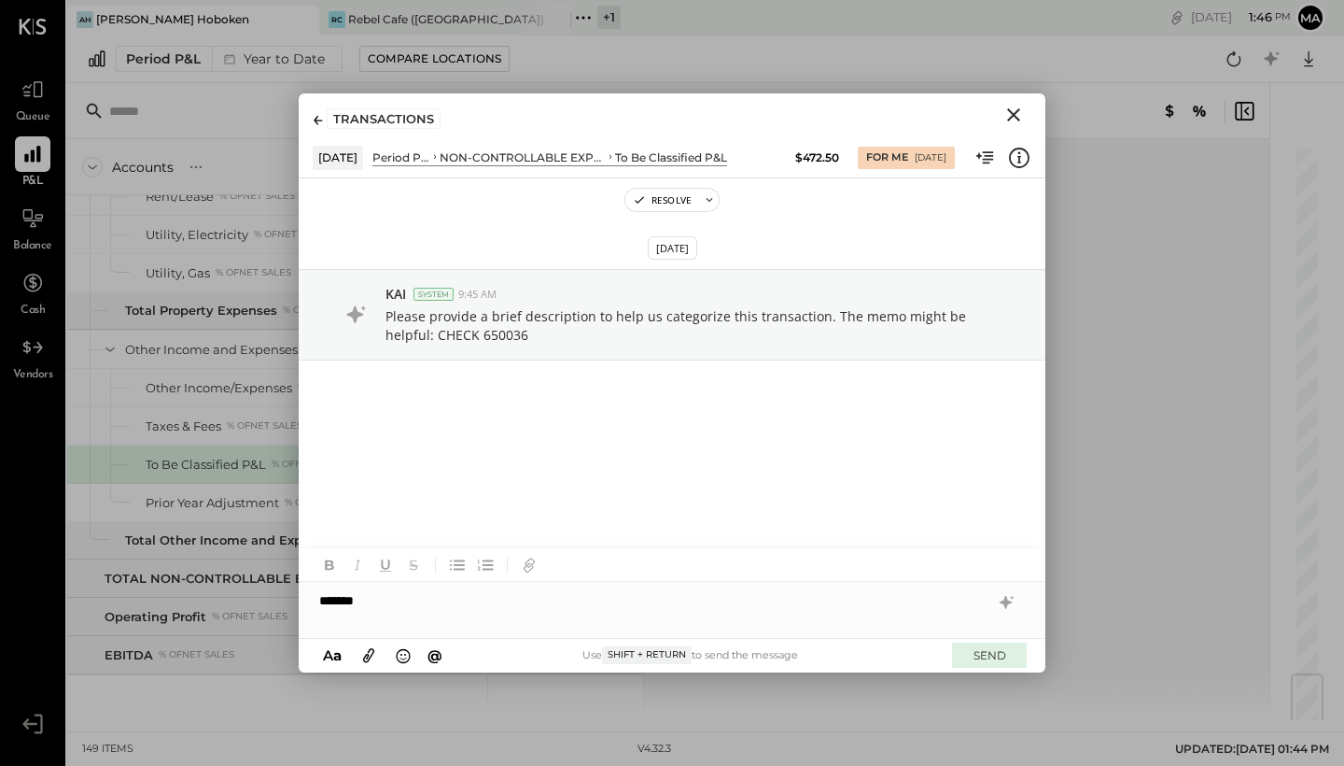
click at [995, 654] on button "SEND" at bounding box center [989, 654] width 75 height 25
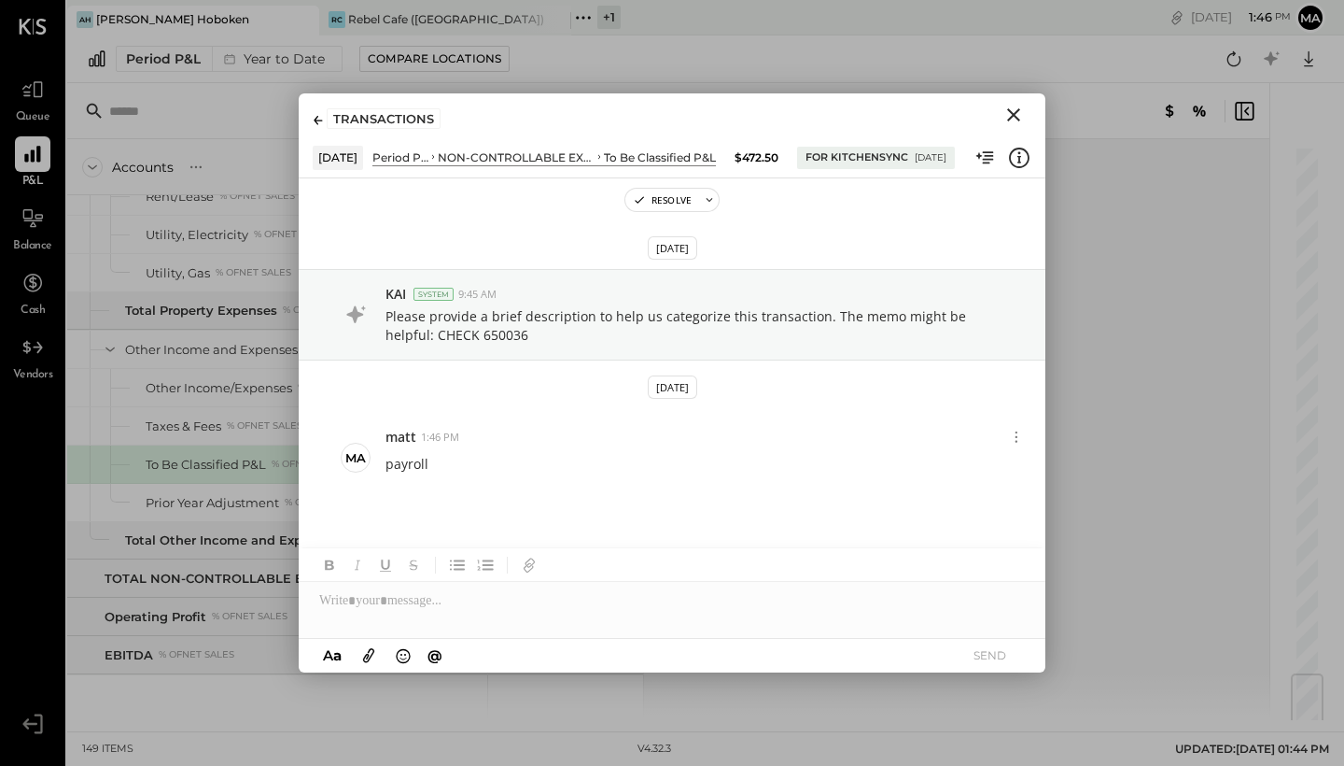
click at [1011, 127] on button "Close" at bounding box center [1014, 115] width 34 height 24
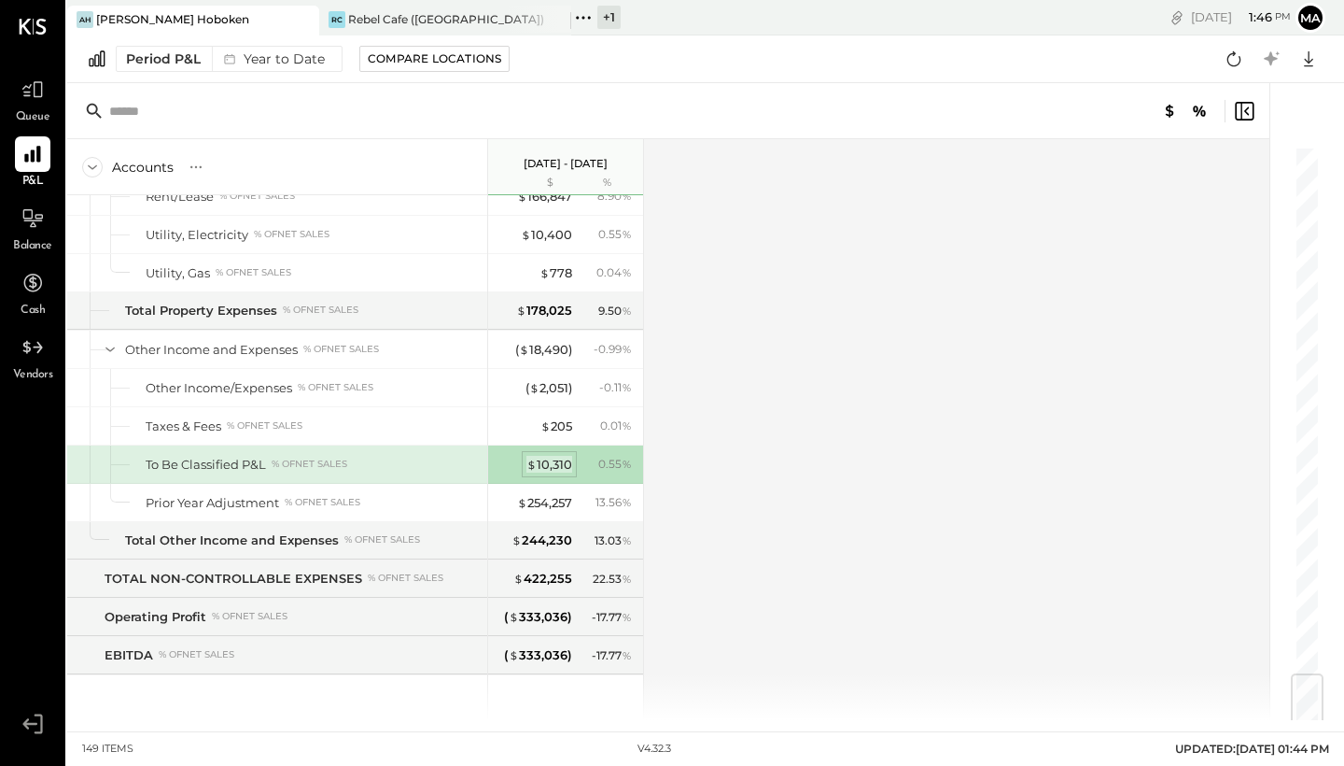
click at [548, 457] on div "$ 10,310" at bounding box center [550, 465] width 46 height 18
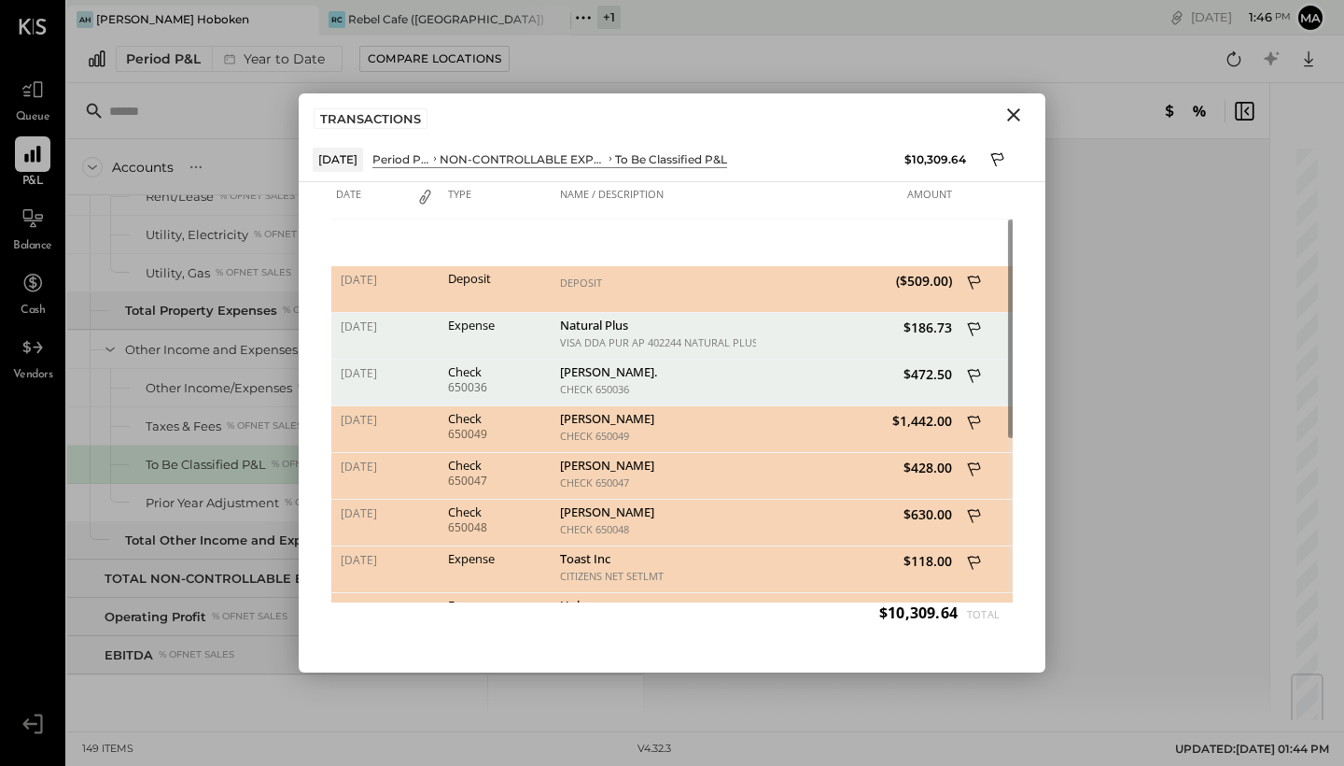
click at [835, 429] on div "$1,442.00" at bounding box center [856, 429] width 201 height 47
click at [974, 421] on icon at bounding box center [975, 424] width 17 height 23
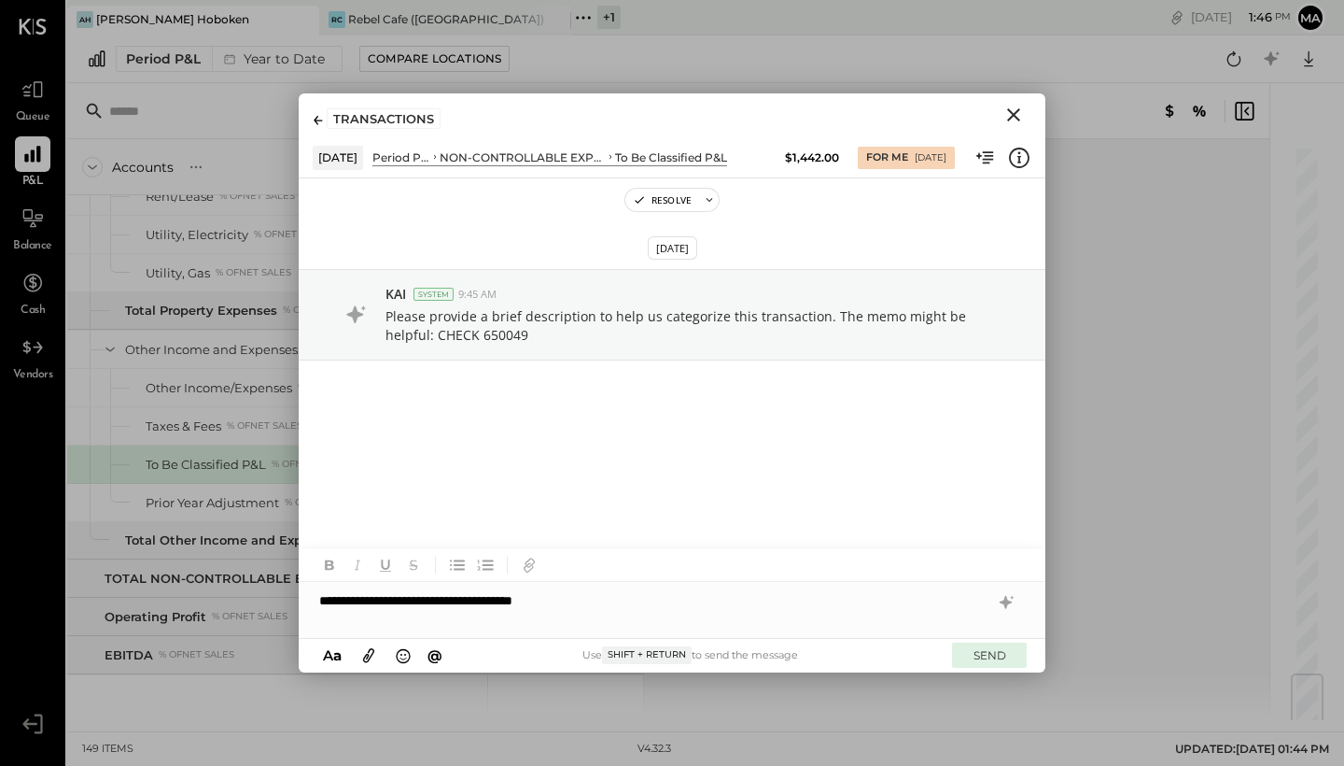
click at [988, 661] on button "SEND" at bounding box center [989, 654] width 75 height 25
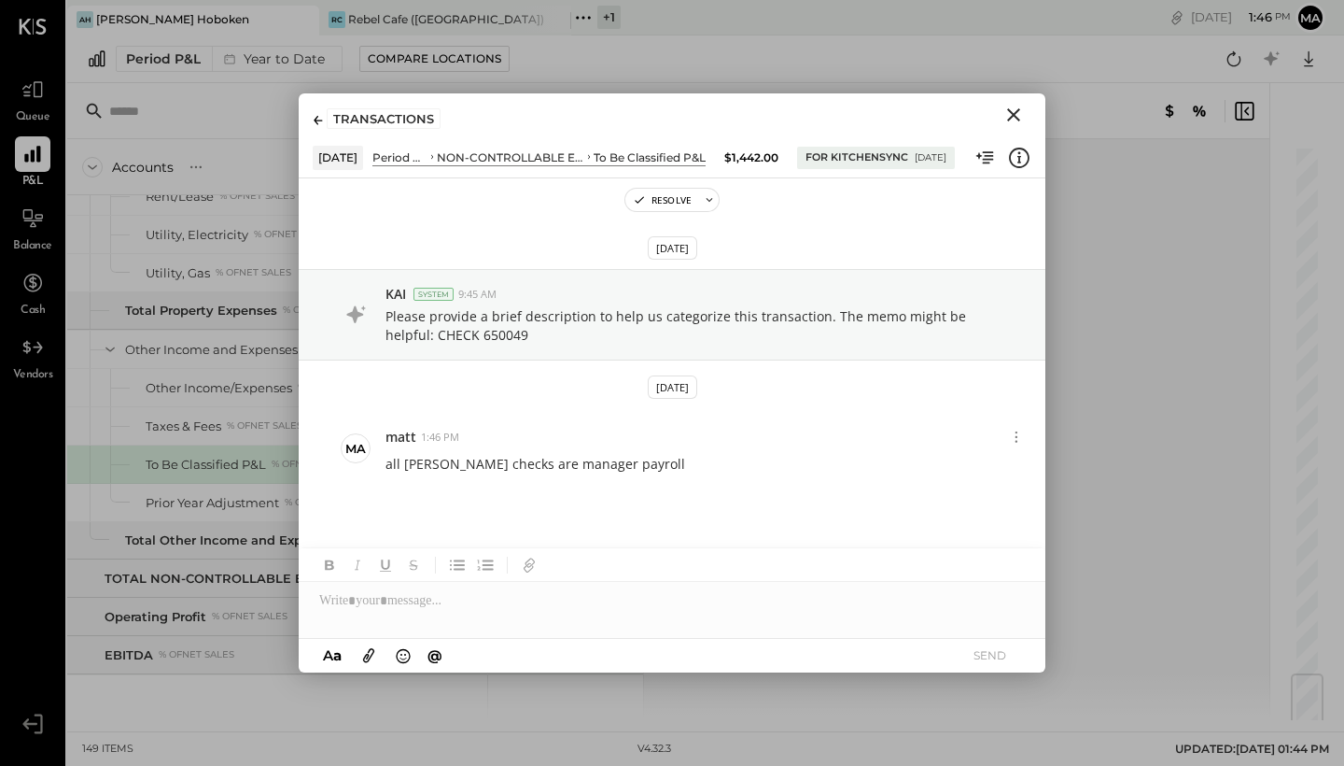
click at [1017, 115] on icon "Close" at bounding box center [1014, 115] width 22 height 22
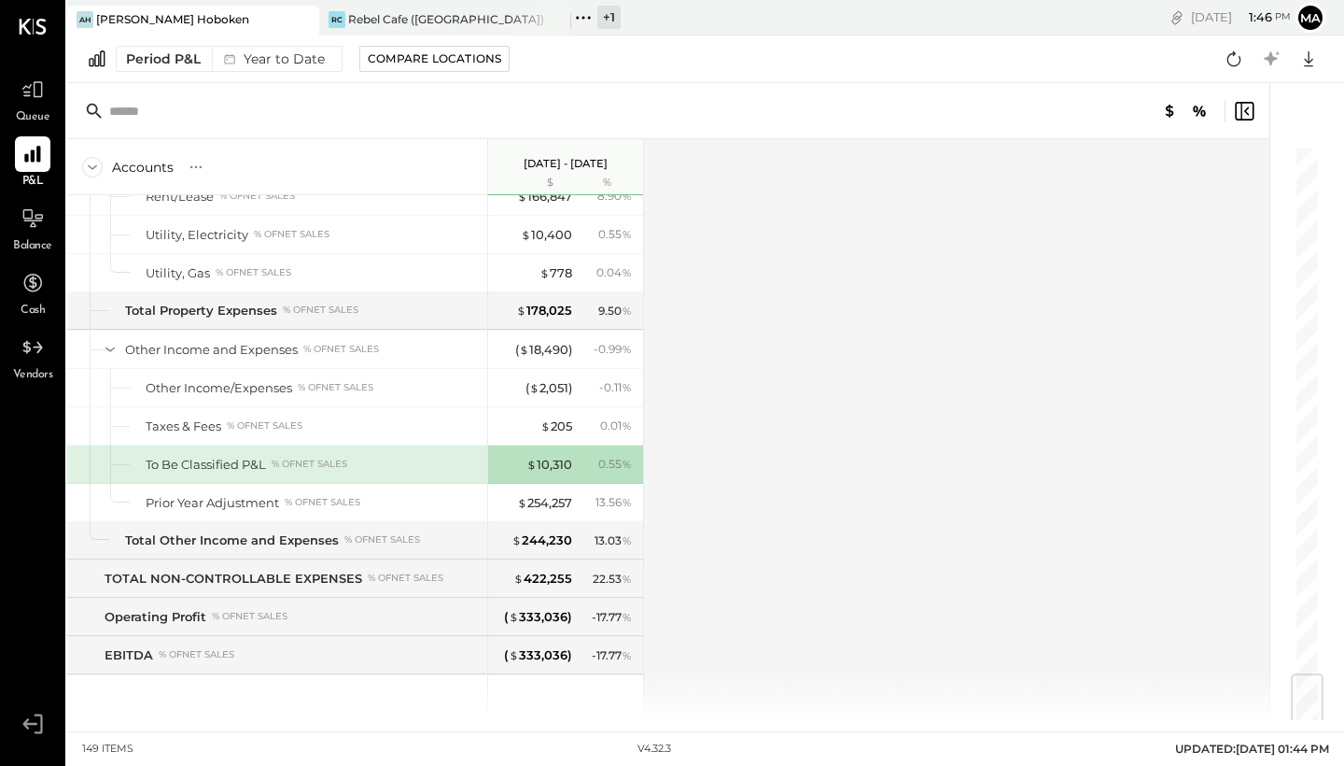
click at [553, 454] on div "$ 10,310 0.55 %" at bounding box center [568, 463] width 140 height 37
click at [553, 462] on div "$ 10,310" at bounding box center [550, 465] width 46 height 18
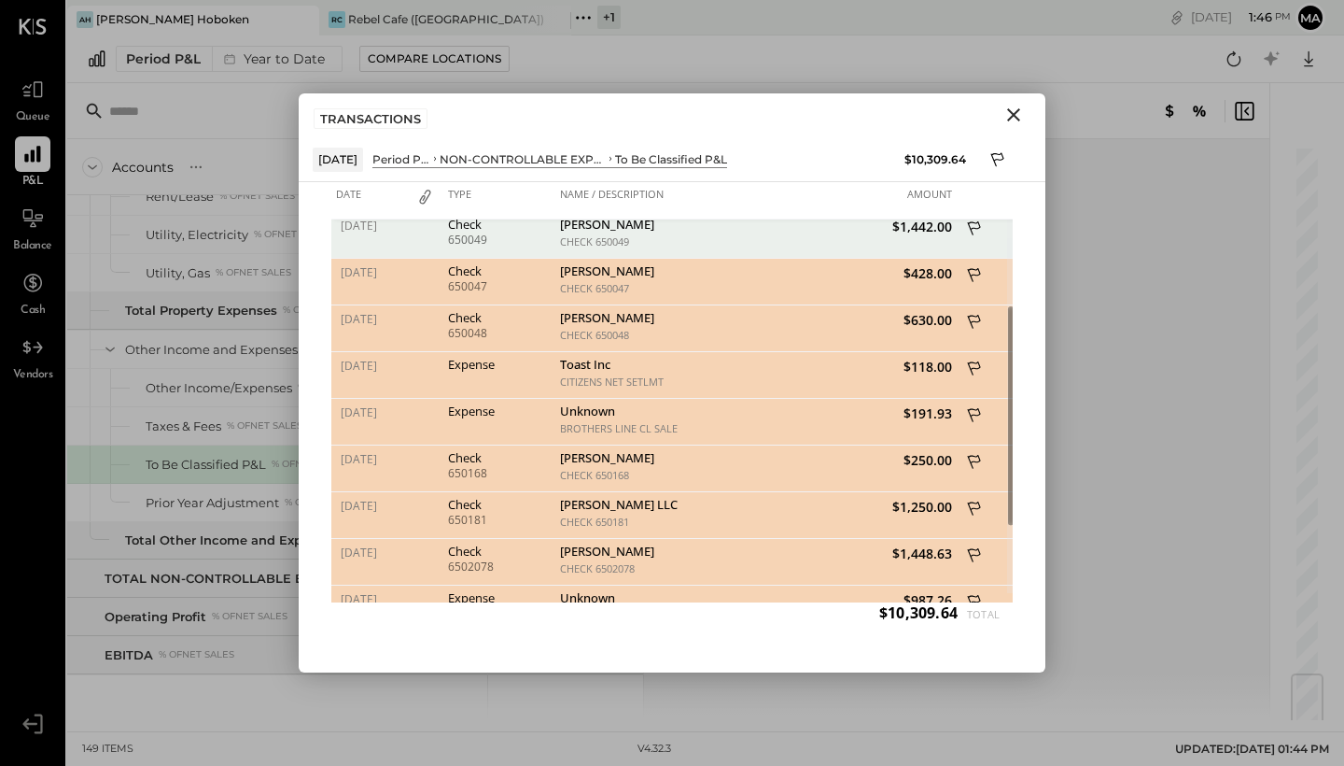
click at [980, 508] on icon at bounding box center [974, 508] width 13 height 14
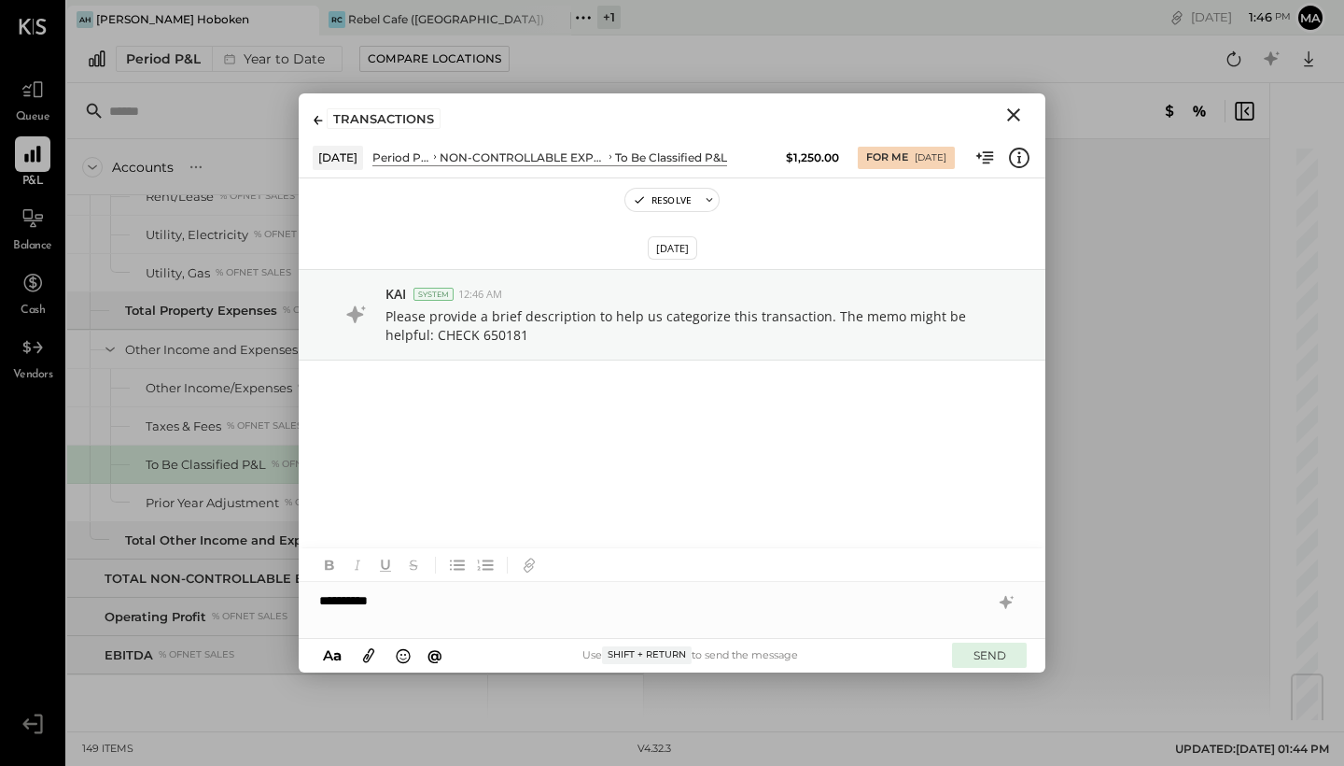
click at [991, 653] on button "SEND" at bounding box center [989, 654] width 75 height 25
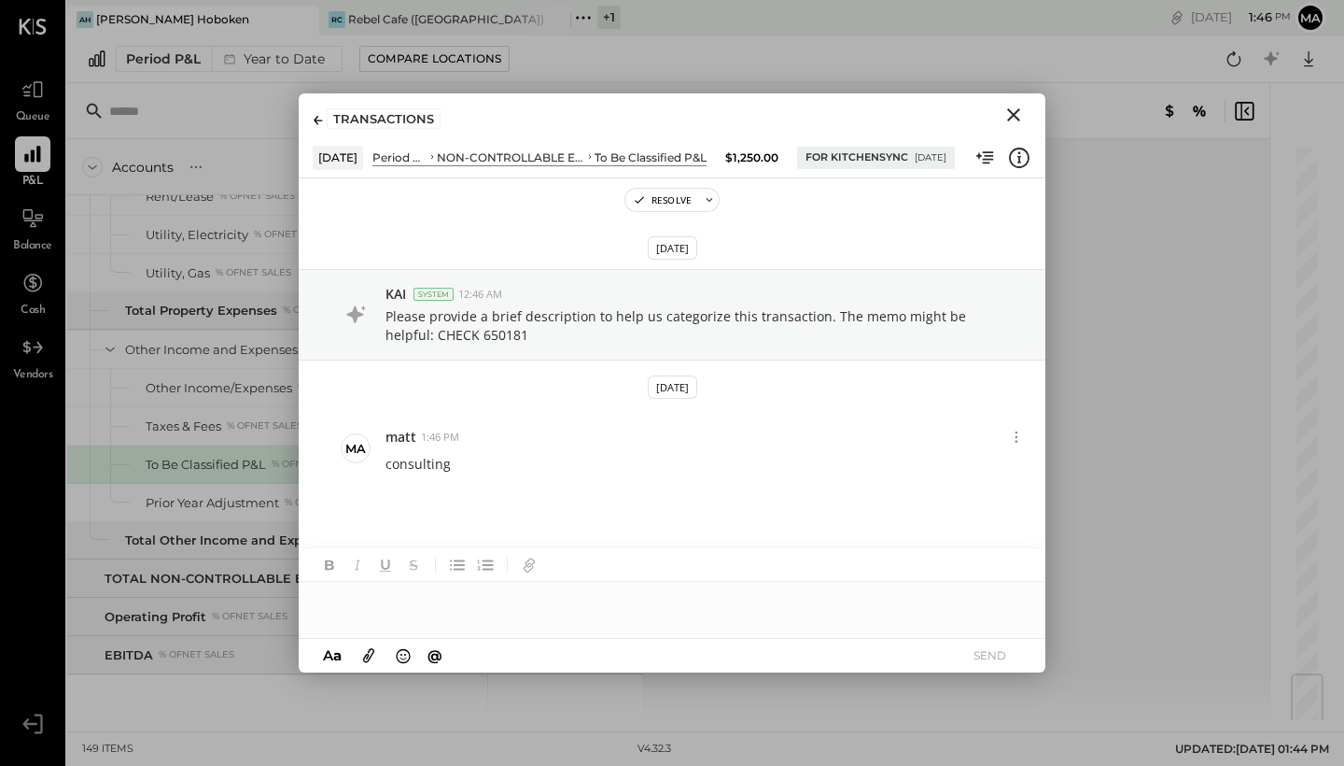
click at [1015, 105] on icon "Close" at bounding box center [1014, 115] width 22 height 22
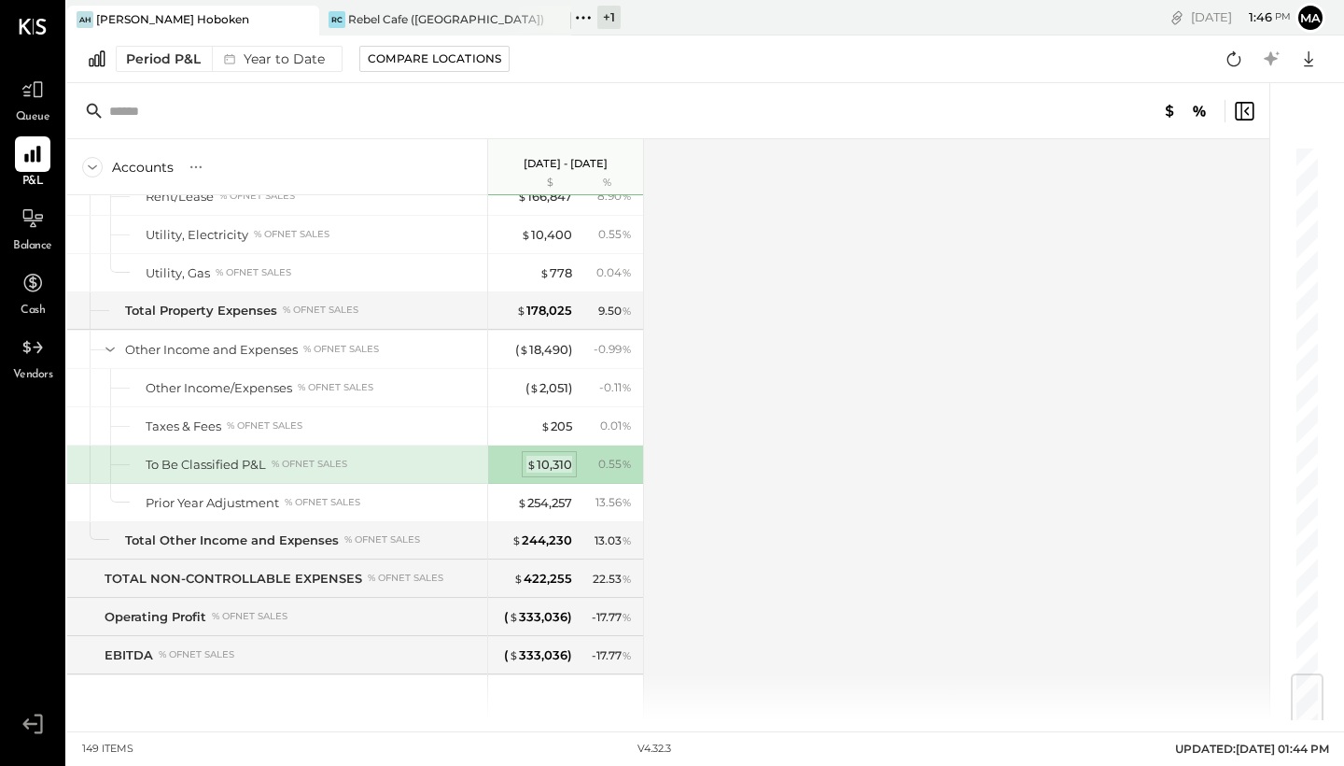
click at [554, 462] on div "$ 10,310" at bounding box center [550, 465] width 46 height 18
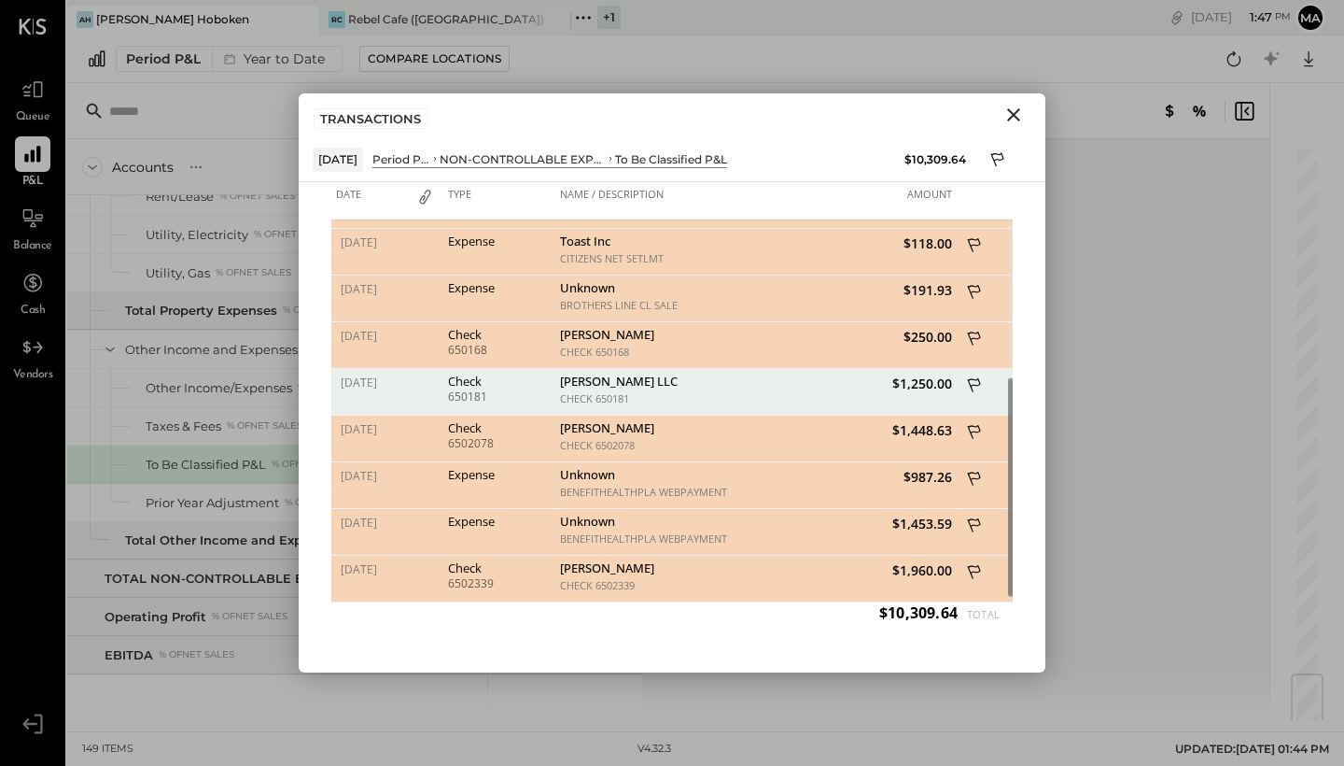
click at [977, 475] on icon at bounding box center [975, 480] width 17 height 23
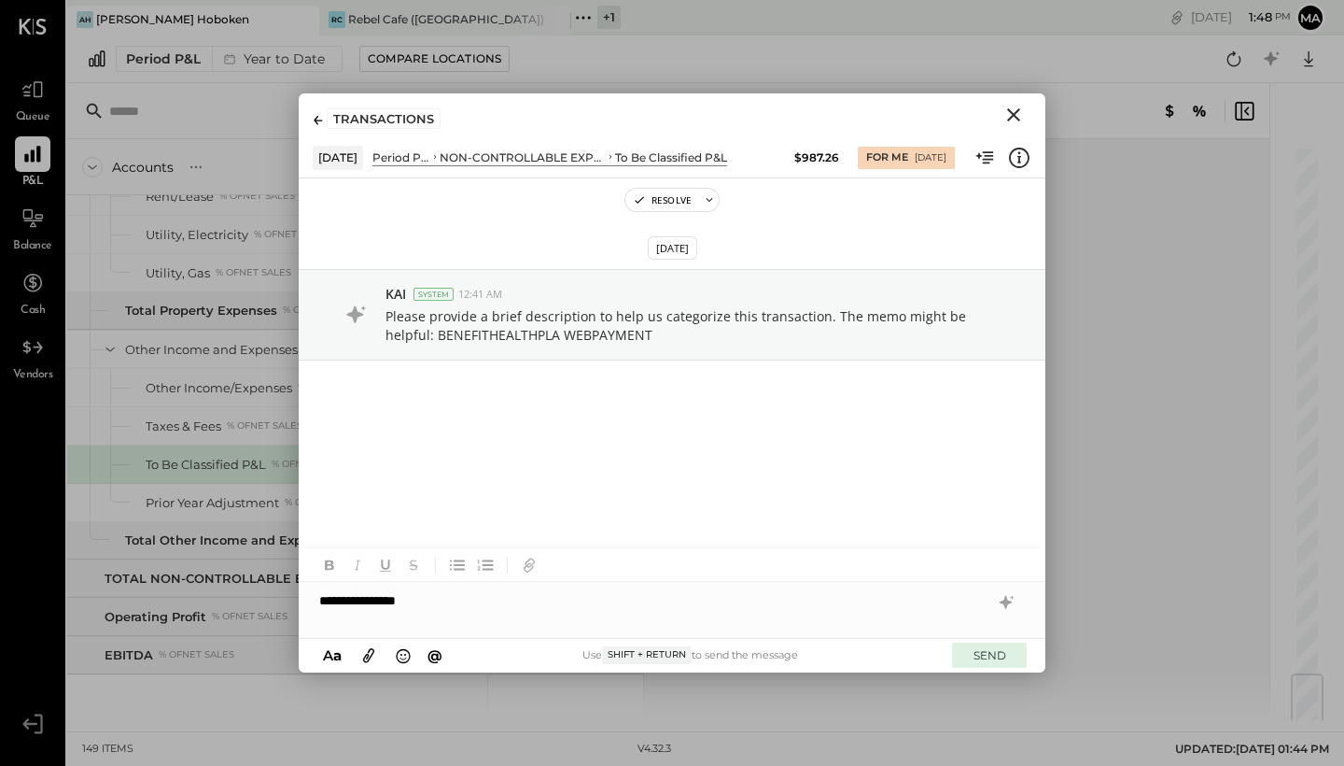
click at [978, 644] on button "SEND" at bounding box center [989, 654] width 75 height 25
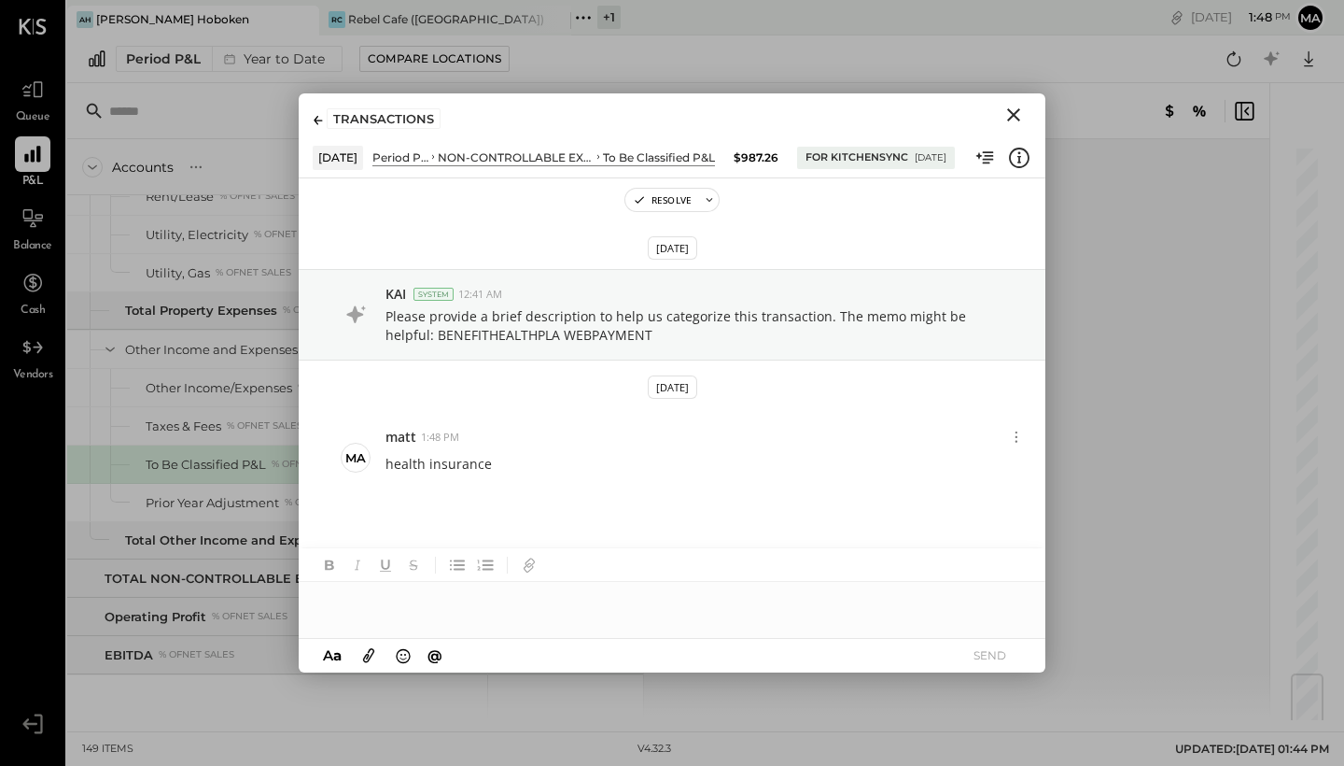
click at [1019, 109] on icon "Close" at bounding box center [1013, 114] width 13 height 13
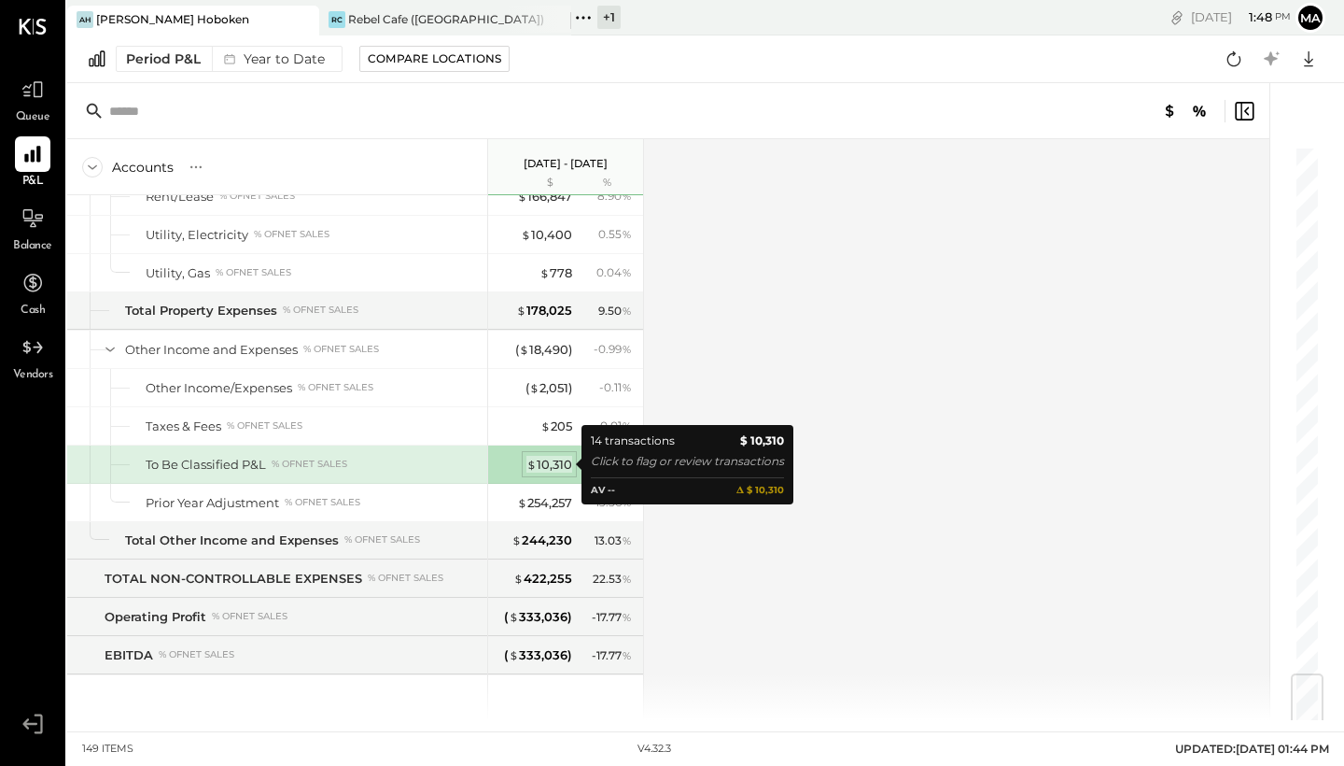
click at [545, 465] on div "$ 10,310" at bounding box center [550, 465] width 46 height 18
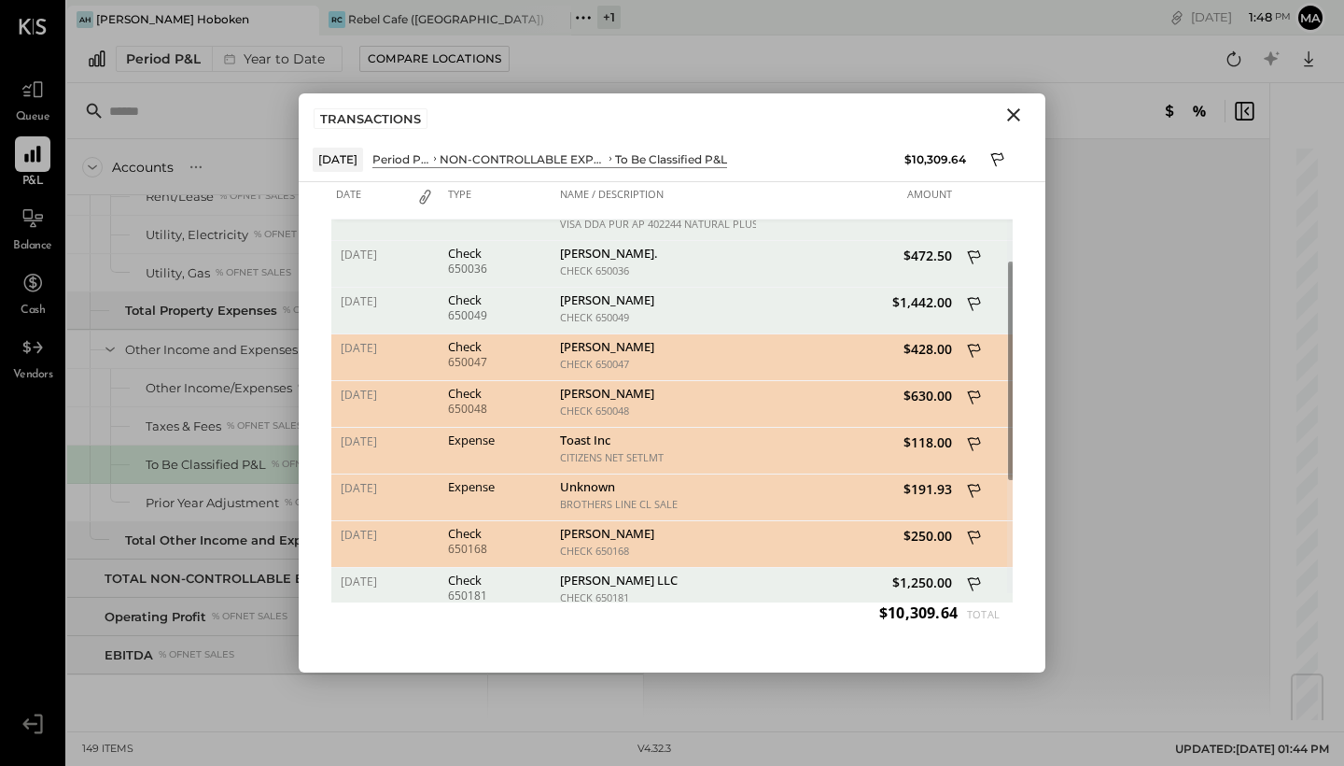
click at [1009, 120] on icon "Close" at bounding box center [1014, 115] width 22 height 22
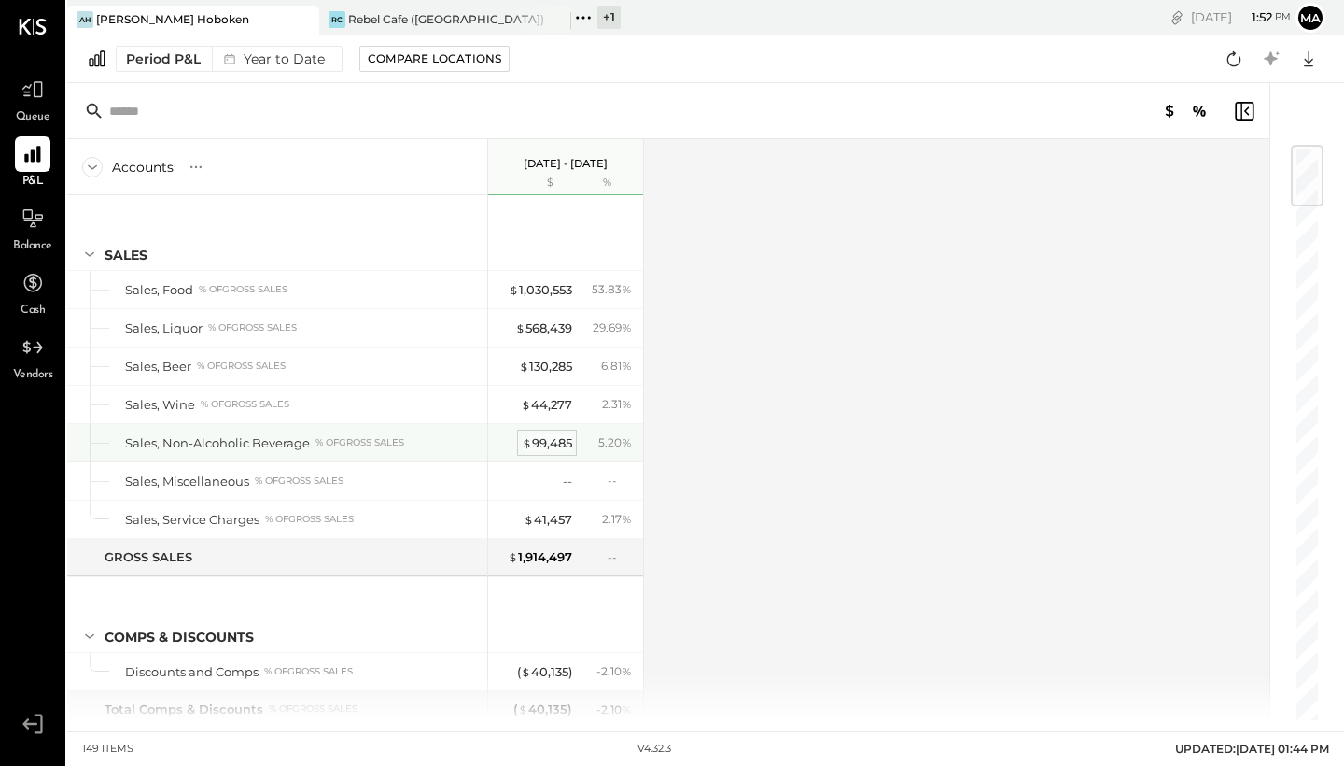
click at [550, 443] on div "$ 99,485" at bounding box center [547, 443] width 50 height 18
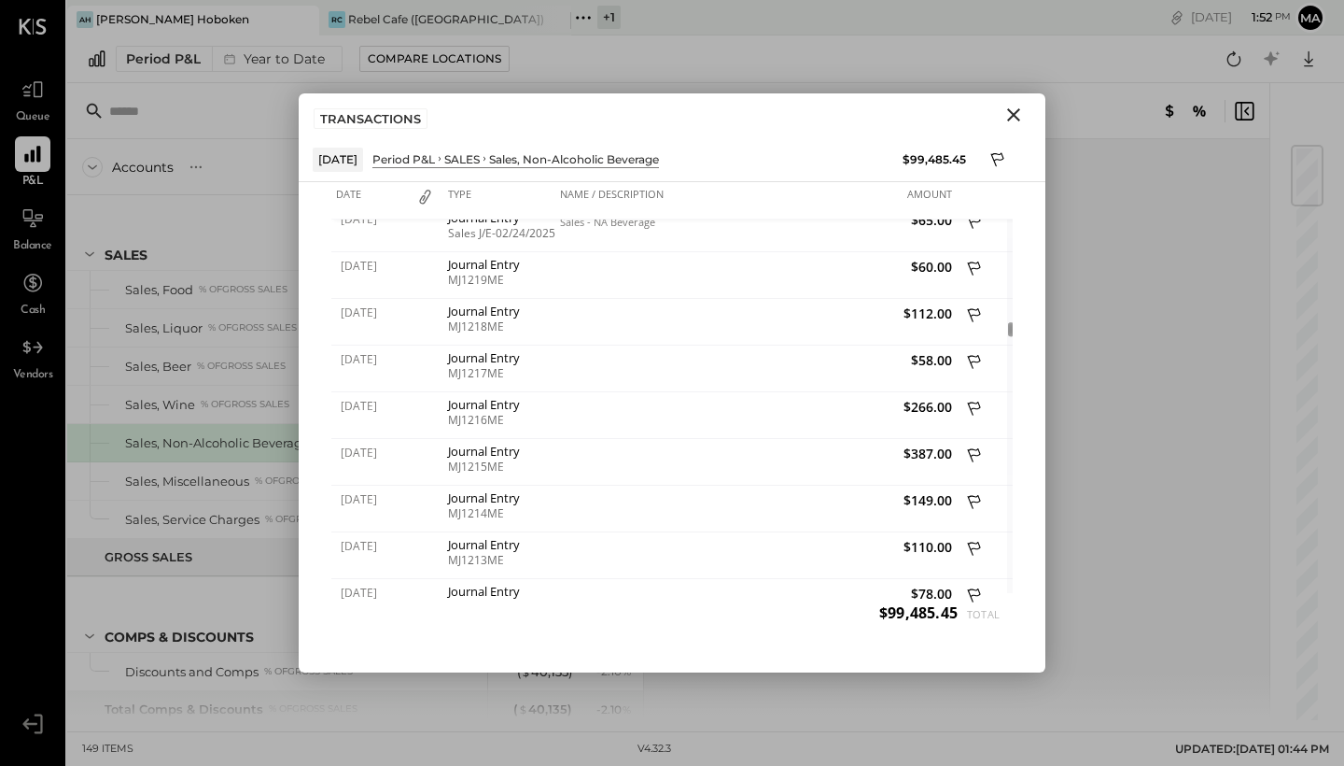
click at [1009, 119] on icon "Close" at bounding box center [1013, 114] width 13 height 13
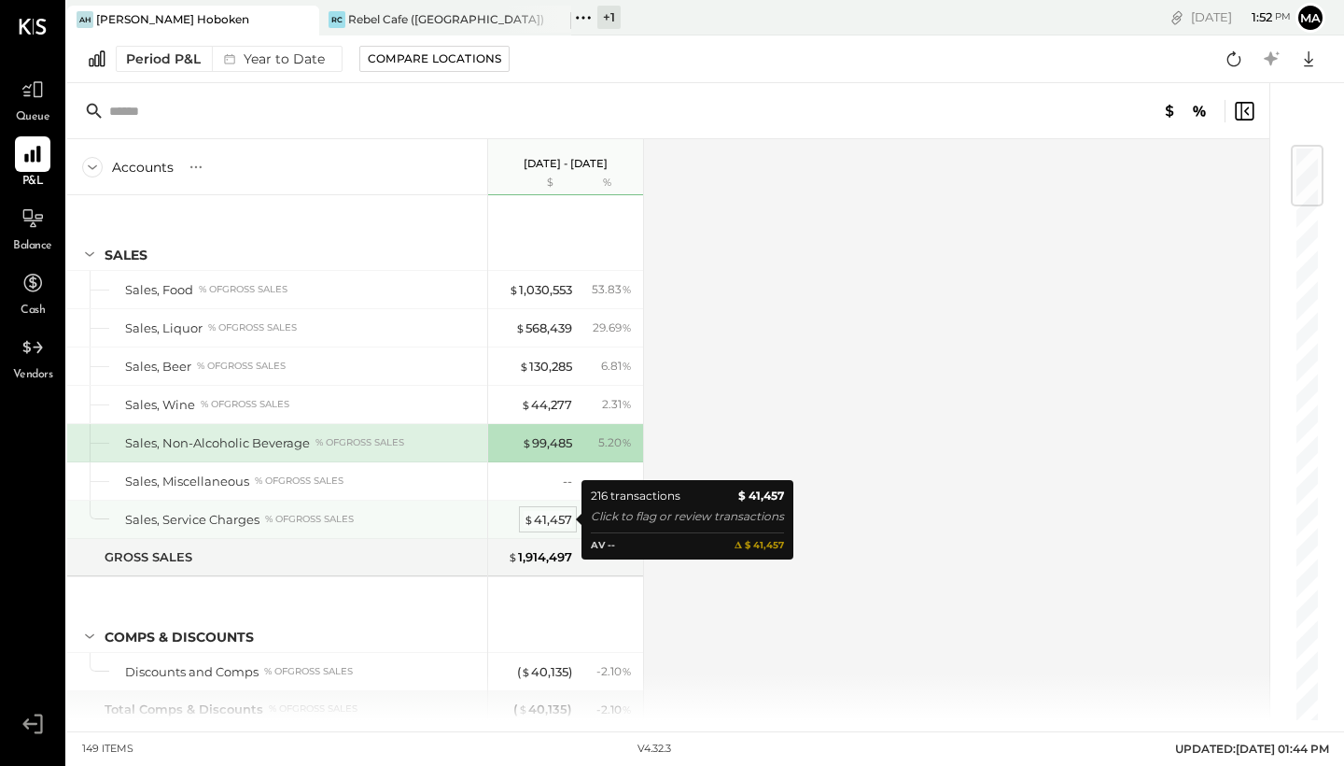
click at [555, 516] on div "$ 41,457" at bounding box center [548, 520] width 49 height 18
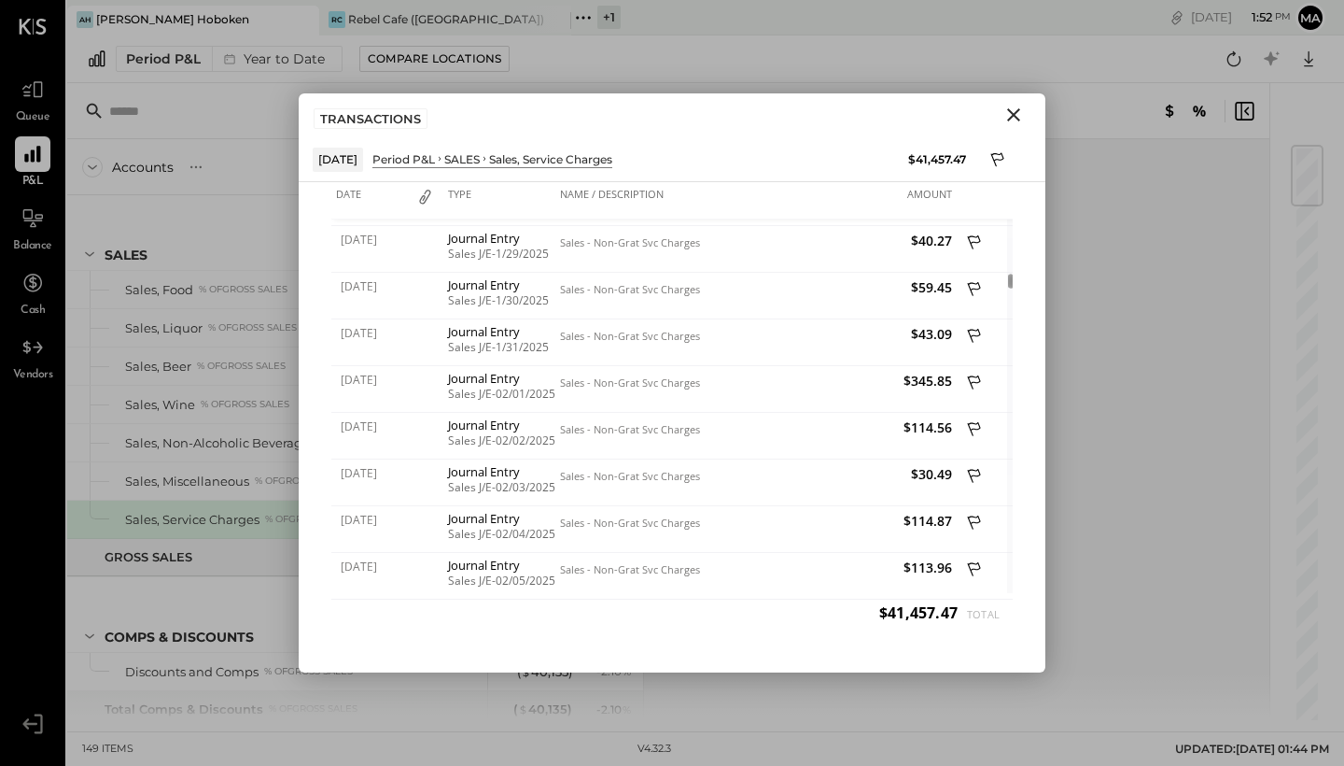
click at [1009, 110] on icon "Close" at bounding box center [1013, 114] width 13 height 13
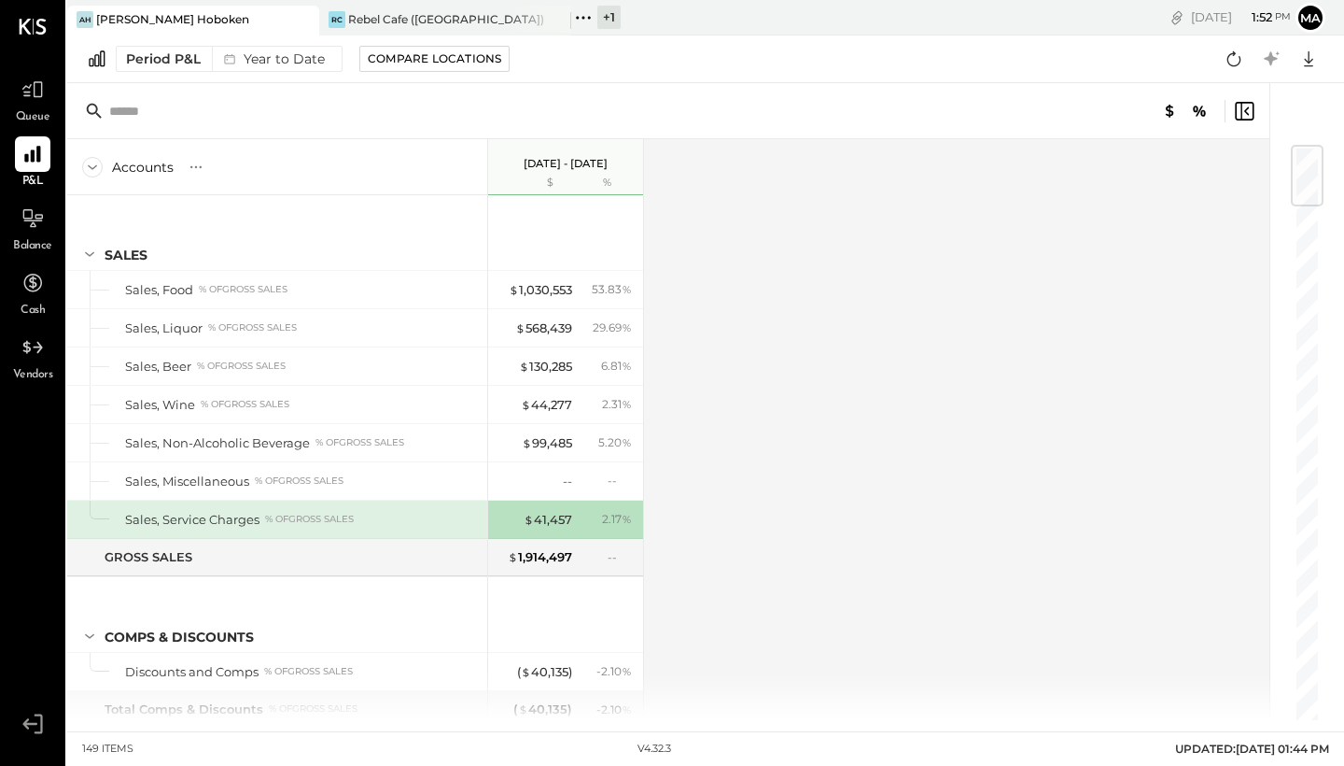
click at [157, 113] on input "text" at bounding box center [256, 111] width 294 height 34
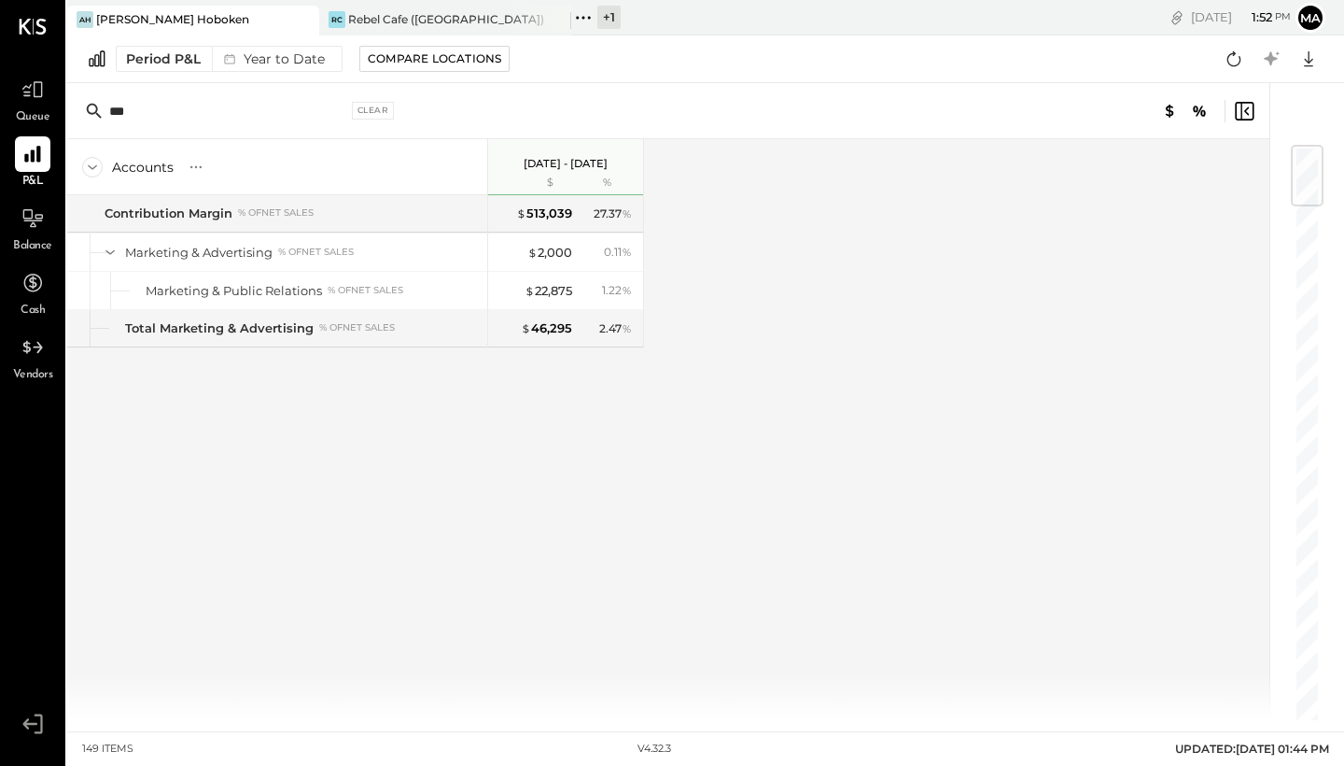
type input "****"
